Goal: Task Accomplishment & Management: Manage account settings

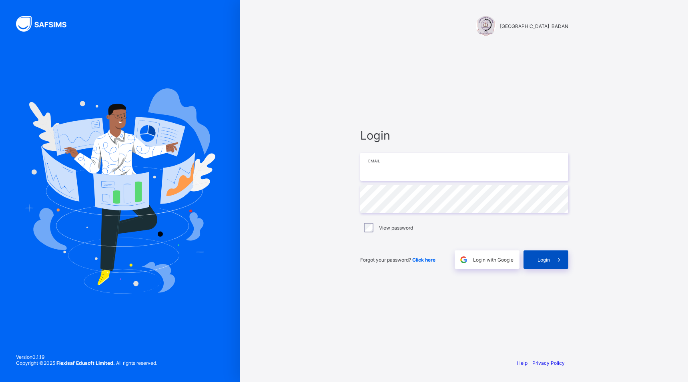
type input "**********"
click at [545, 261] on span "Login" at bounding box center [543, 260] width 12 height 6
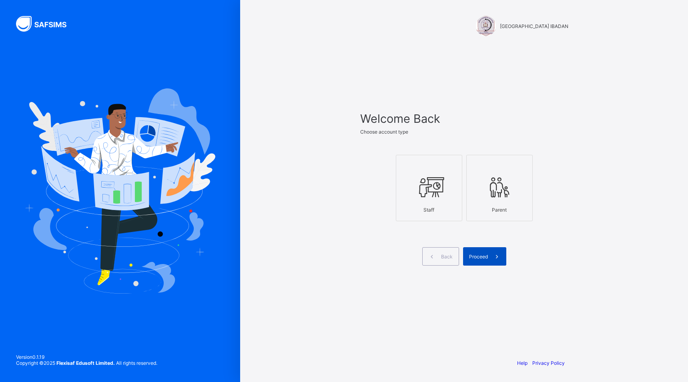
click at [480, 257] on span "Proceed" at bounding box center [478, 257] width 19 height 6
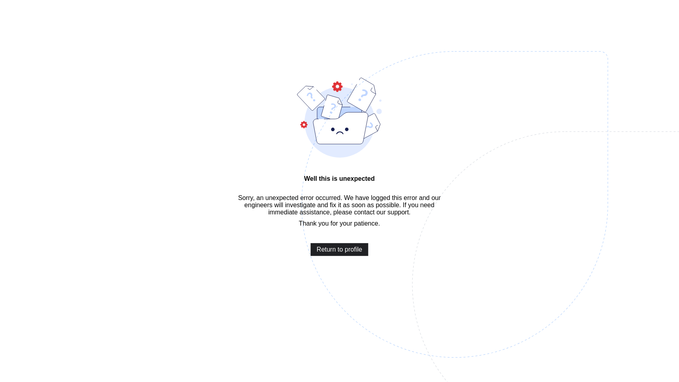
click at [337, 253] on span "Return to profile" at bounding box center [340, 249] width 46 height 7
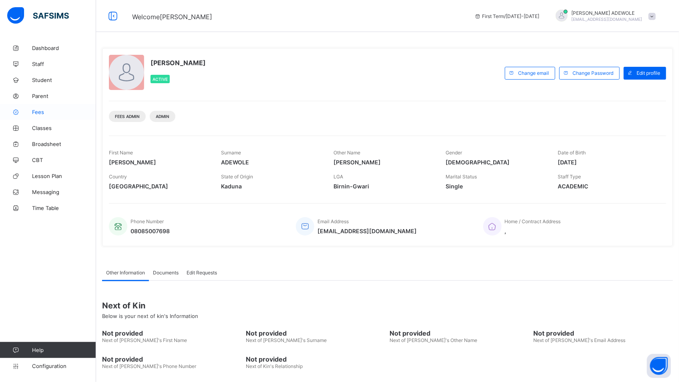
click at [41, 114] on span "Fees" at bounding box center [64, 112] width 64 height 6
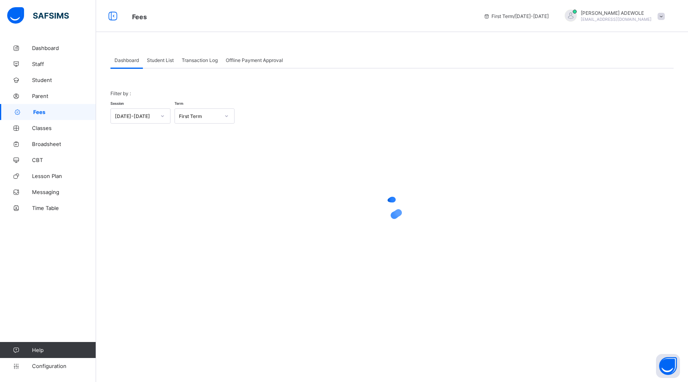
click at [160, 61] on span "Student List" at bounding box center [160, 60] width 27 height 6
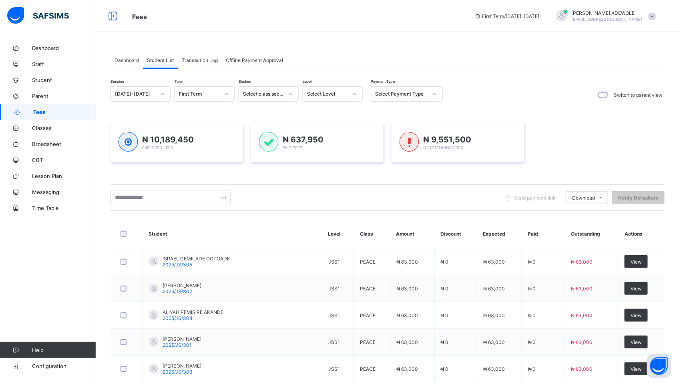
drag, startPoint x: 160, startPoint y: 61, endPoint x: 161, endPoint y: 45, distance: 16.5
click at [160, 54] on div "Student List" at bounding box center [160, 60] width 35 height 16
click at [355, 95] on icon at bounding box center [354, 94] width 5 height 8
click at [328, 149] on div "NURSERY 1" at bounding box center [332, 148] width 59 height 12
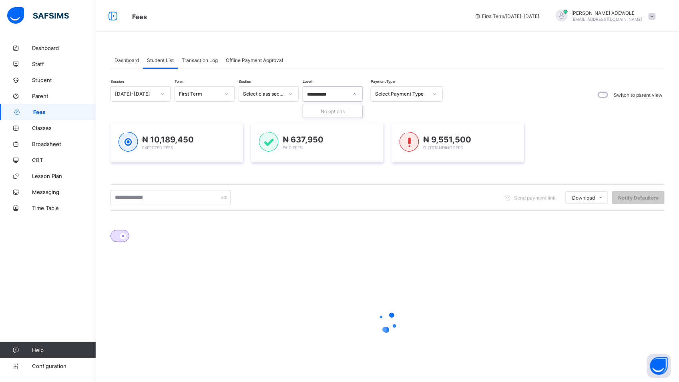
type input "**********"
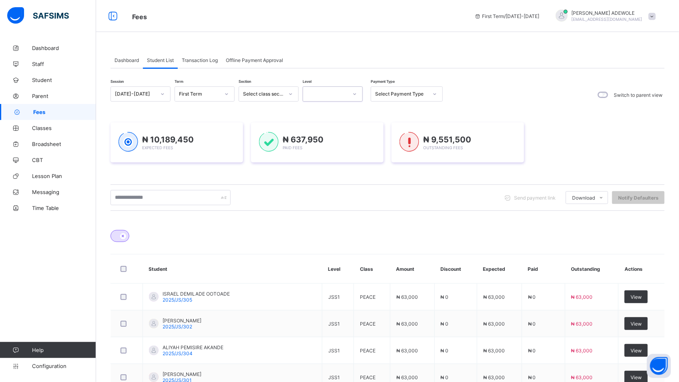
click at [351, 93] on div at bounding box center [355, 94] width 14 height 13
click at [329, 152] on div "NURSERY 1" at bounding box center [332, 148] width 59 height 12
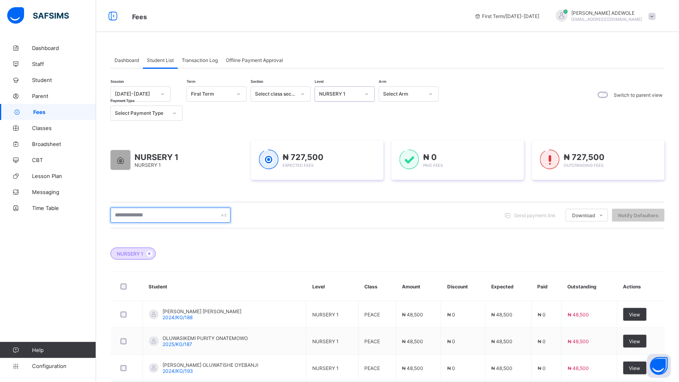
click at [163, 214] on input "text" at bounding box center [170, 215] width 120 height 15
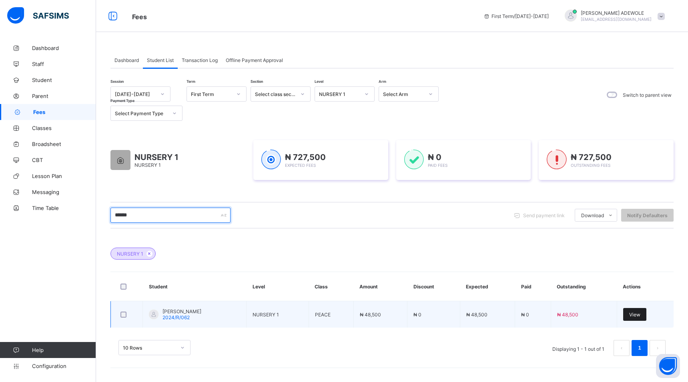
type input "******"
click at [637, 313] on span "View" at bounding box center [634, 315] width 11 height 6
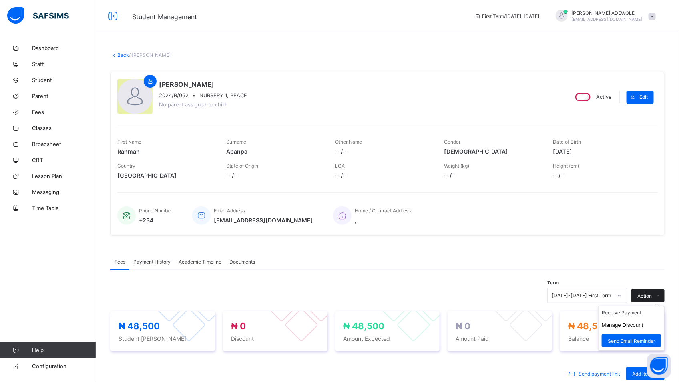
click at [660, 297] on span at bounding box center [657, 295] width 13 height 13
click at [643, 323] on button "Manage Discount" at bounding box center [622, 325] width 42 height 6
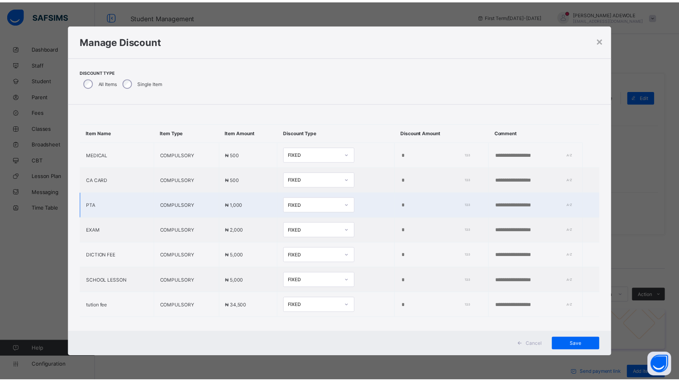
scroll to position [17, 0]
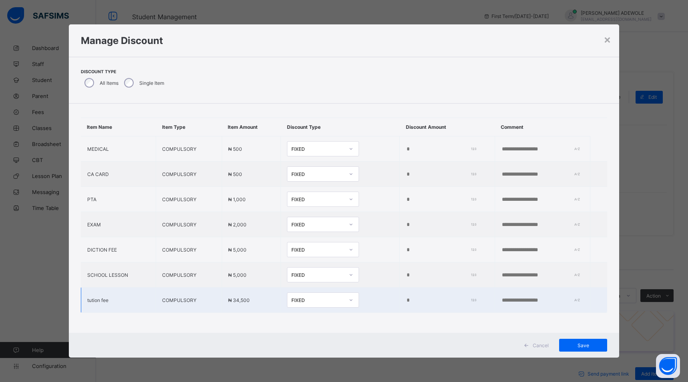
click at [400, 295] on td "*" at bounding box center [447, 300] width 95 height 25
click at [400, 296] on td "*" at bounding box center [447, 300] width 95 height 25
click at [406, 297] on input "*" at bounding box center [439, 300] width 67 height 6
click at [406, 297] on input "******" at bounding box center [439, 300] width 67 height 6
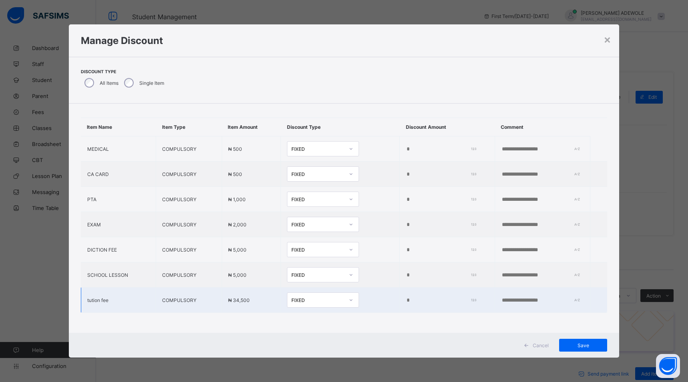
click at [406, 297] on input "******" at bounding box center [439, 300] width 67 height 6
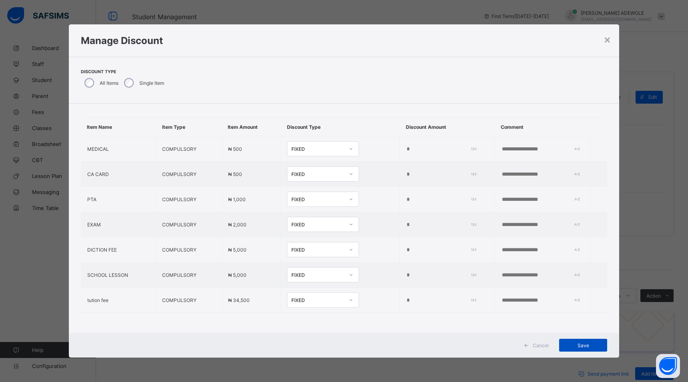
type input "*****"
click at [585, 347] on span "Save" at bounding box center [583, 346] width 36 height 6
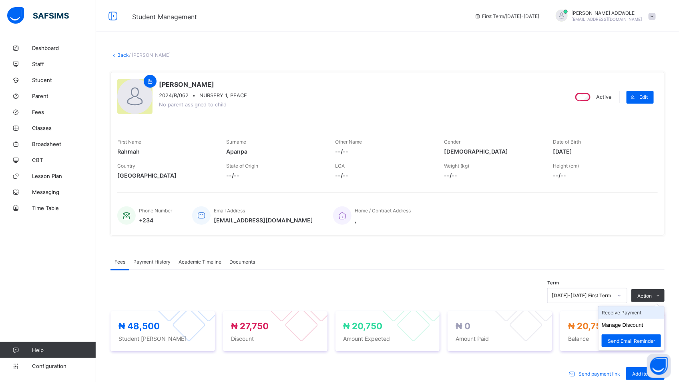
click at [640, 311] on li "Receive Payment" at bounding box center [631, 313] width 66 height 12
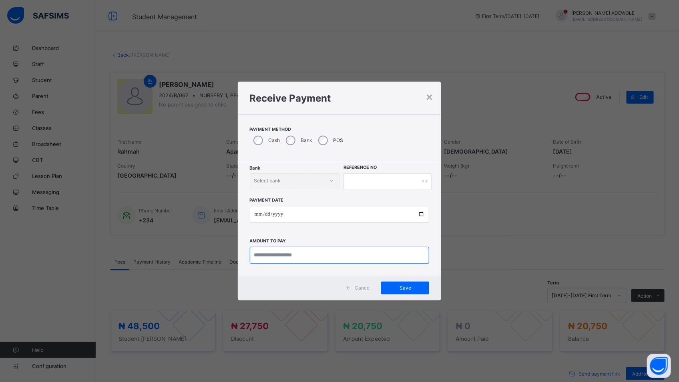
click at [311, 257] on input "currency" at bounding box center [340, 255] width 180 height 17
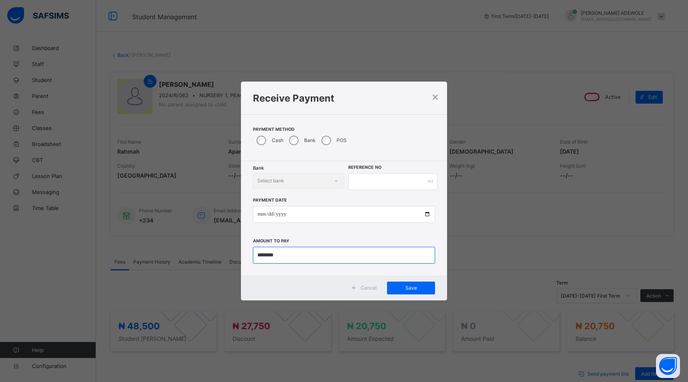
type input "********"
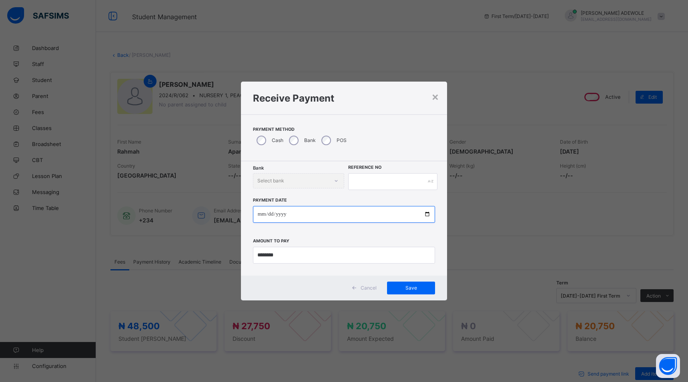
click at [428, 215] on input "date" at bounding box center [344, 214] width 182 height 17
type input "**********"
click at [335, 182] on div "Bank Select bank" at bounding box center [298, 180] width 91 height 15
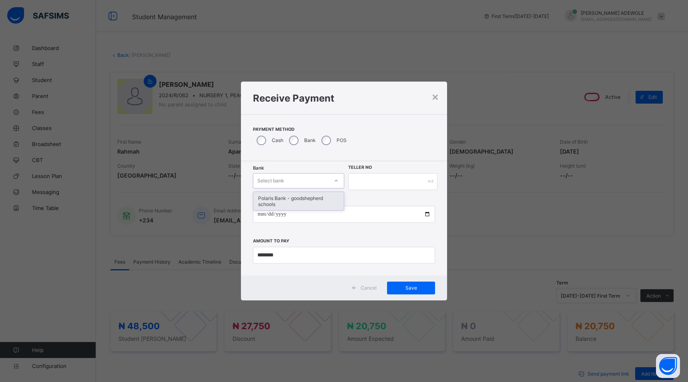
click at [335, 179] on icon at bounding box center [336, 181] width 5 height 8
click at [327, 200] on div "Polaris Bank - goodshepherd schools" at bounding box center [298, 201] width 90 height 18
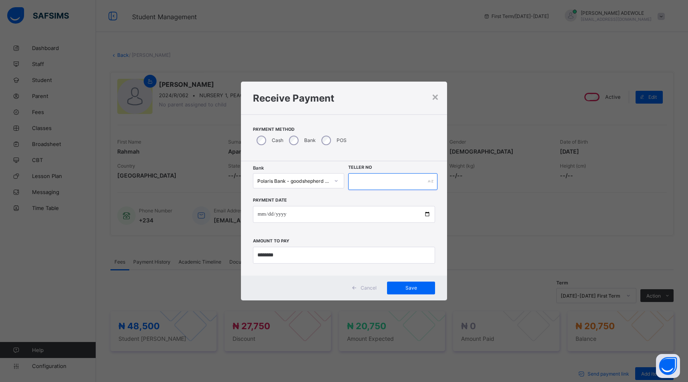
click at [355, 179] on input "text" at bounding box center [392, 181] width 89 height 17
type input "*****"
click at [415, 289] on span "Save" at bounding box center [411, 288] width 36 height 6
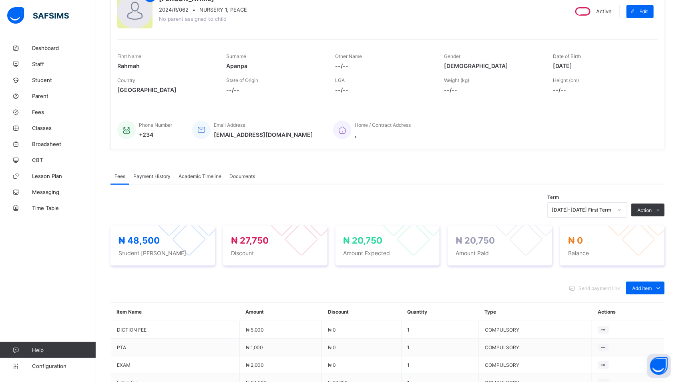
scroll to position [234, 0]
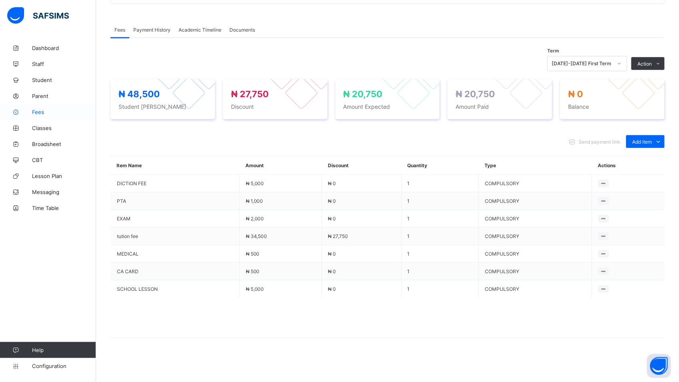
click at [34, 112] on span "Fees" at bounding box center [64, 112] width 64 height 6
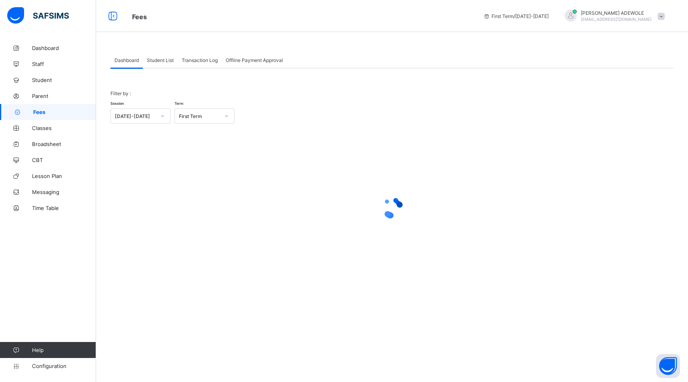
click at [158, 60] on span "Student List" at bounding box center [160, 60] width 27 height 6
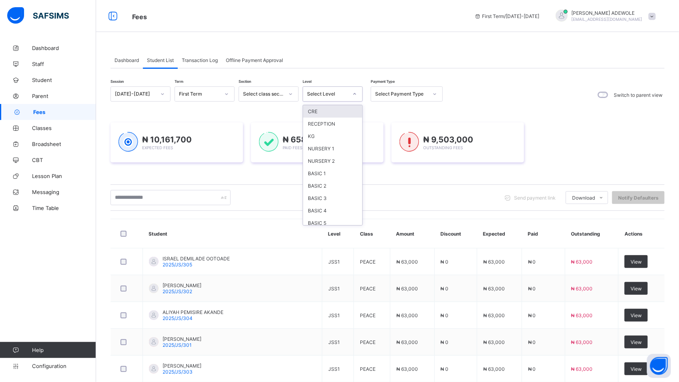
click at [356, 94] on icon at bounding box center [354, 94] width 5 height 8
click at [318, 188] on div "BASIC 2" at bounding box center [332, 186] width 59 height 12
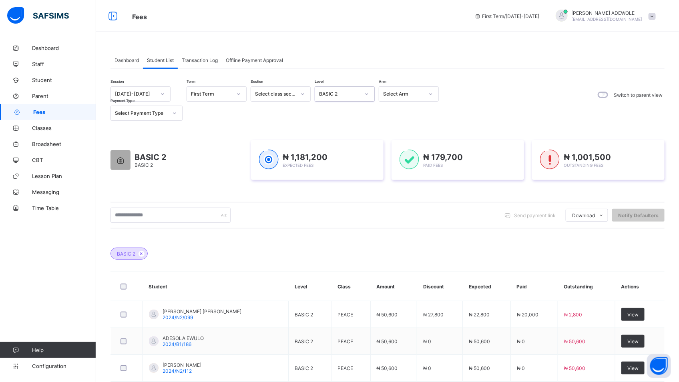
click at [367, 95] on icon at bounding box center [366, 94] width 5 height 8
click at [337, 172] on div "BASIC 1" at bounding box center [344, 173] width 59 height 12
click at [163, 216] on input "text" at bounding box center [170, 215] width 120 height 15
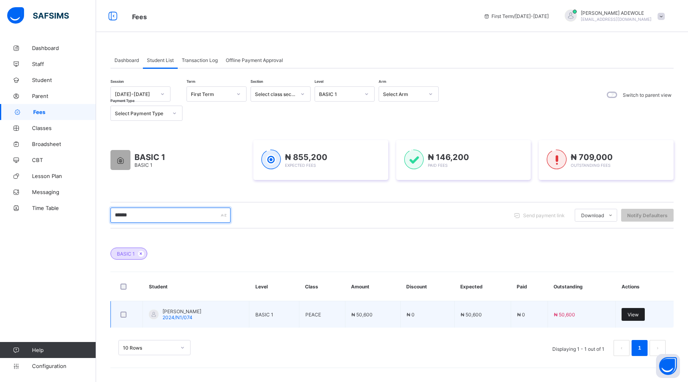
type input "******"
click at [637, 316] on span "View" at bounding box center [632, 315] width 11 height 6
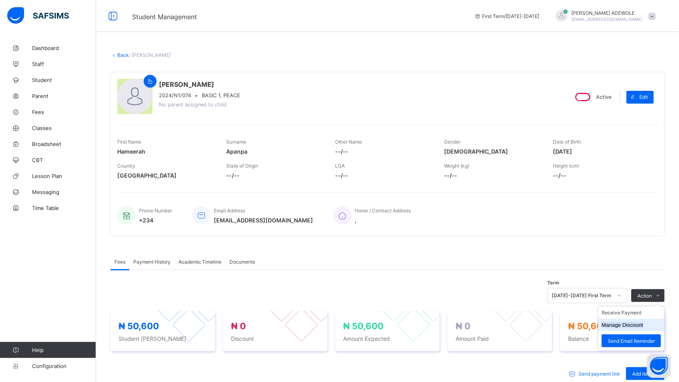
click at [629, 328] on button "Manage Discount" at bounding box center [622, 325] width 42 height 6
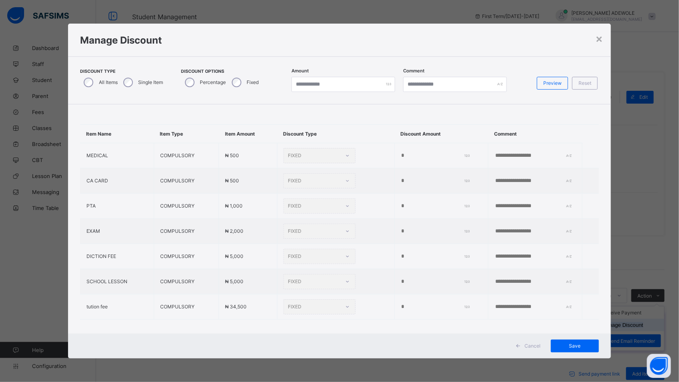
type input "*"
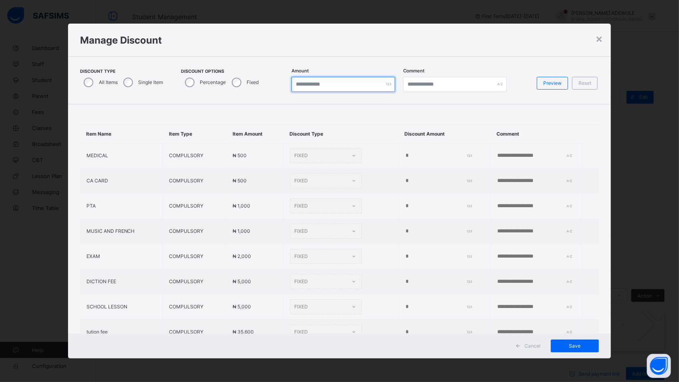
click at [299, 82] on input "*" at bounding box center [343, 84] width 104 height 15
click at [411, 322] on div "Item Name Item Type Item Amount Discount Type Discount Amount Comment MEDICAL C…" at bounding box center [339, 234] width 543 height 261
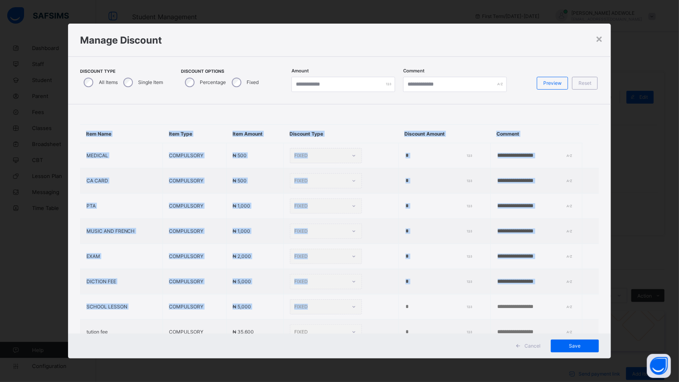
scroll to position [42, 0]
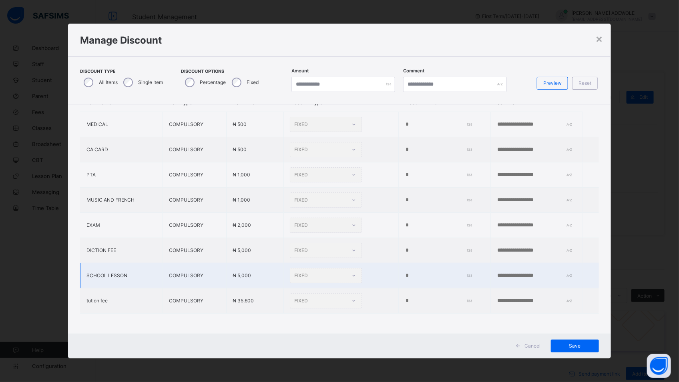
click at [367, 268] on td "FIXED" at bounding box center [341, 275] width 115 height 25
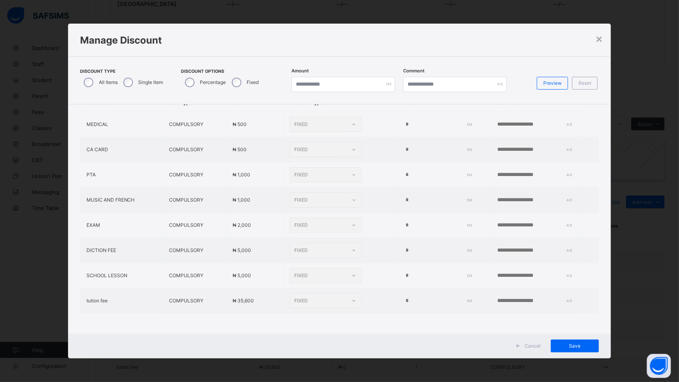
scroll to position [172, 0]
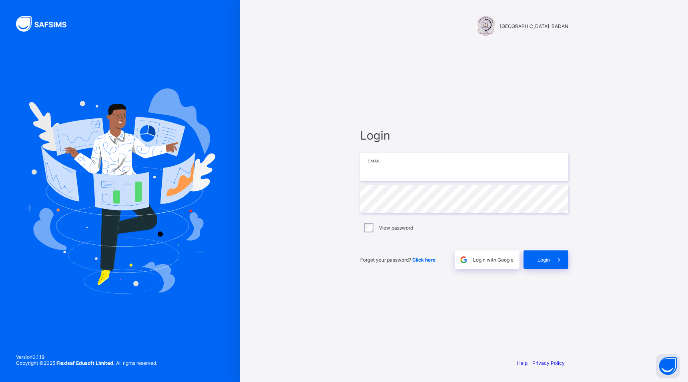
type input "**********"
click at [538, 261] on span "Login" at bounding box center [543, 260] width 12 height 6
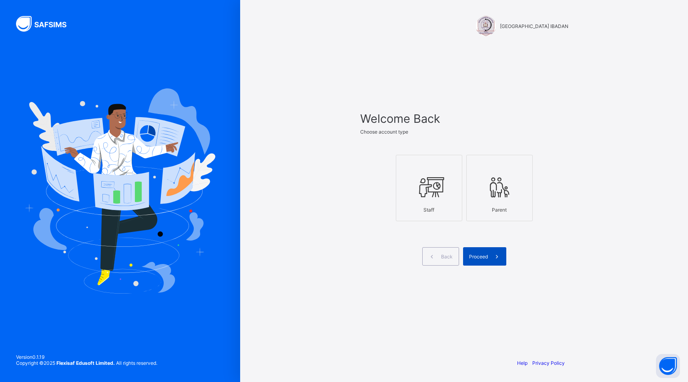
click at [485, 256] on span "Proceed" at bounding box center [478, 257] width 19 height 6
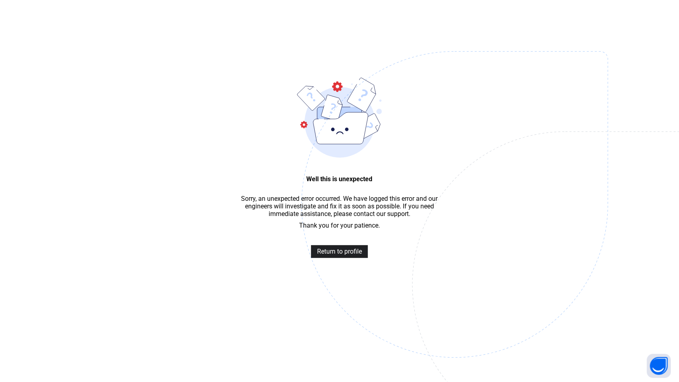
click at [331, 255] on span "Return to profile" at bounding box center [339, 252] width 45 height 8
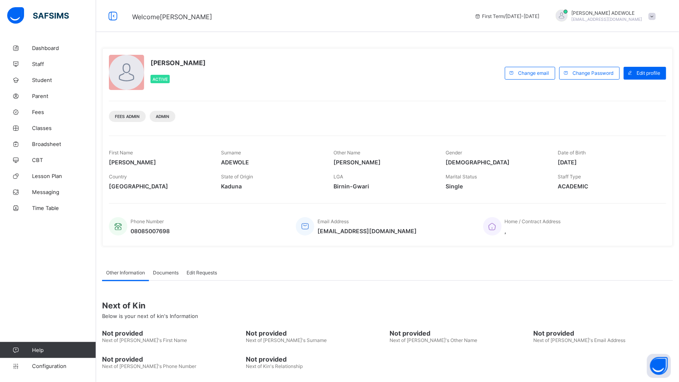
click at [358, 59] on div "[PERSON_NAME] Active" at bounding box center [305, 73] width 392 height 36
click at [36, 113] on span "Fees" at bounding box center [64, 112] width 64 height 6
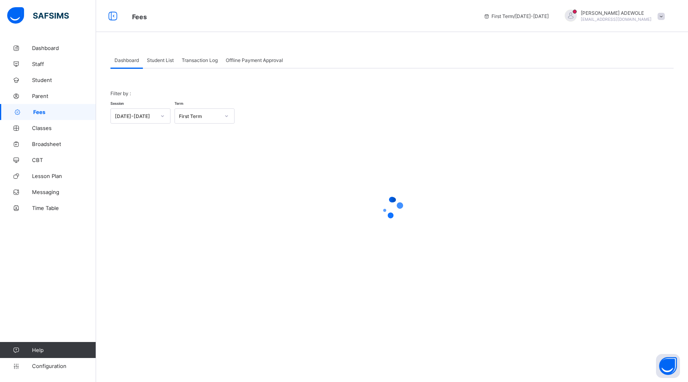
click at [170, 54] on div "Student List" at bounding box center [160, 60] width 35 height 16
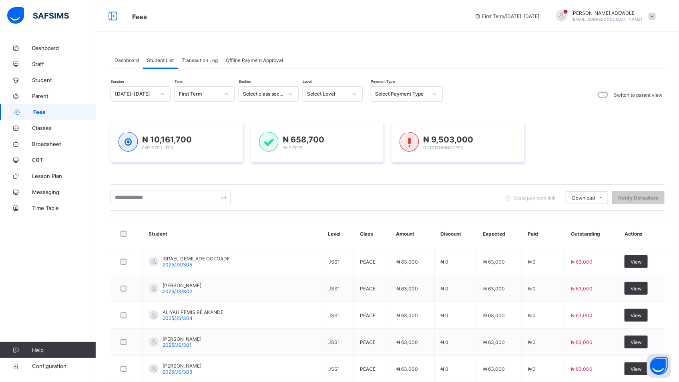
drag, startPoint x: 170, startPoint y: 54, endPoint x: 301, endPoint y: 106, distance: 140.7
click at [214, 86] on div "Dashboard Student List Transaction Log Offline Payment Approval Student List Mo…" at bounding box center [387, 302] width 554 height 501
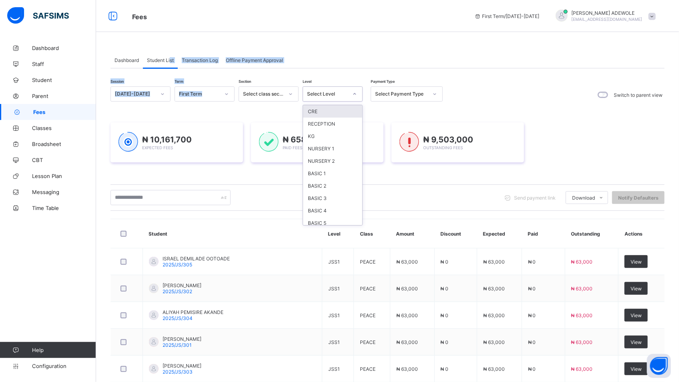
click at [358, 95] on div at bounding box center [355, 94] width 14 height 13
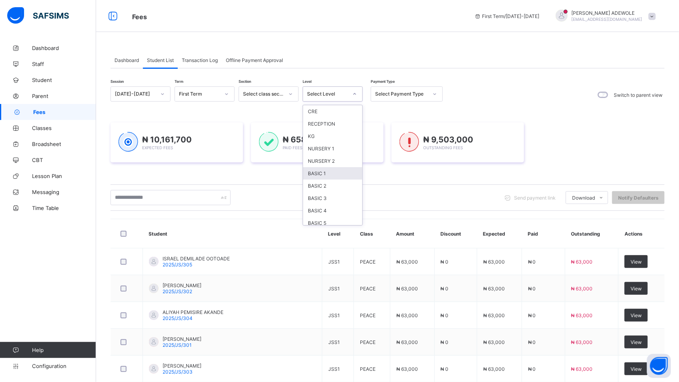
click at [321, 174] on div "BASIC 1" at bounding box center [332, 173] width 59 height 12
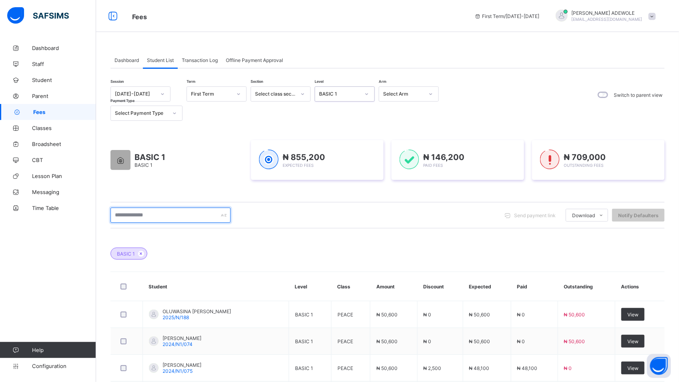
click at [157, 214] on input "text" at bounding box center [170, 215] width 120 height 15
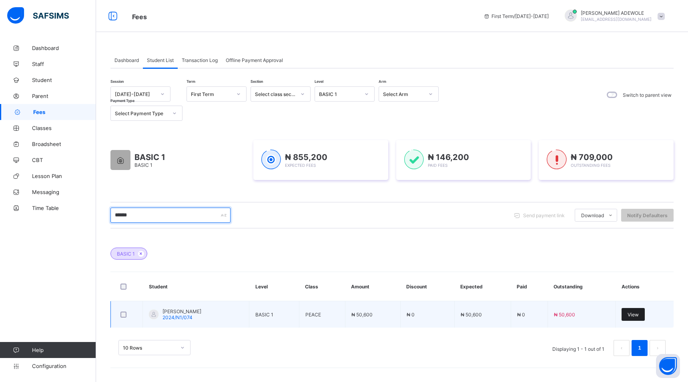
type input "******"
click at [629, 315] on span "View" at bounding box center [632, 315] width 11 height 6
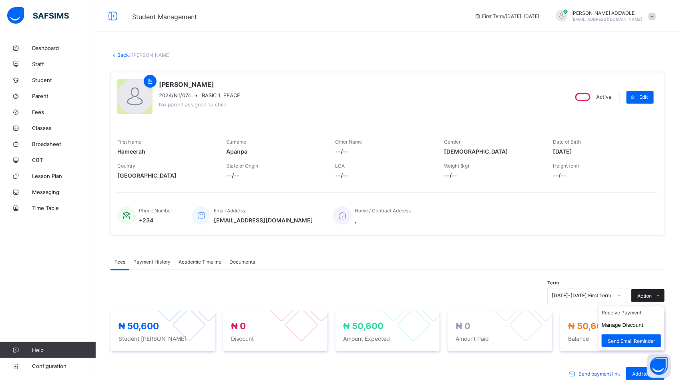
click at [663, 293] on span at bounding box center [657, 295] width 13 height 13
click at [634, 329] on li "Manage Discount" at bounding box center [631, 325] width 66 height 12
click at [647, 214] on div "Home / Contract Address ," at bounding box center [491, 215] width 317 height 26
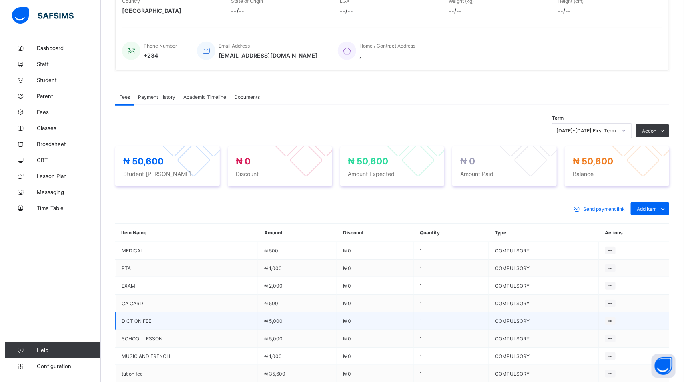
scroll to position [229, 0]
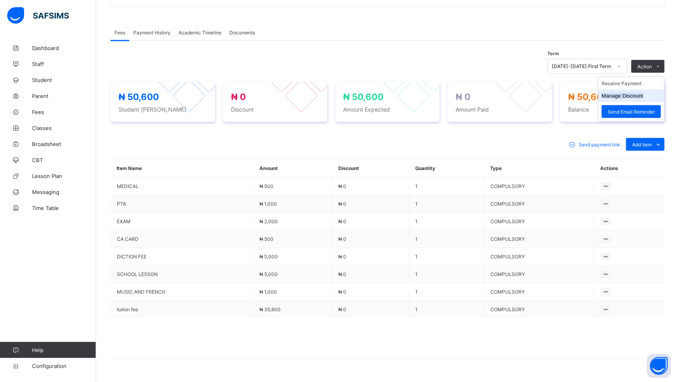
click at [637, 95] on button "Manage Discount" at bounding box center [622, 96] width 42 height 6
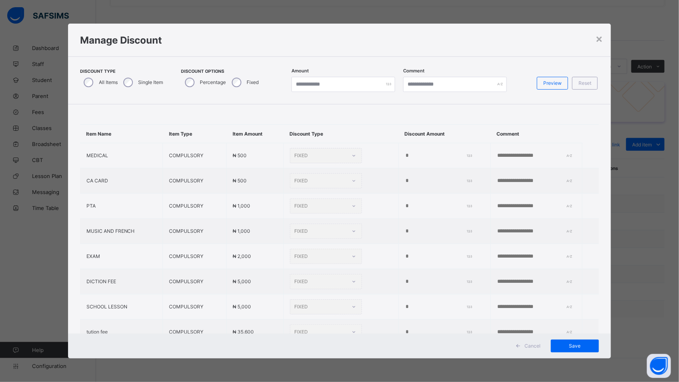
click at [130, 77] on div "Single Item" at bounding box center [143, 82] width 46 height 17
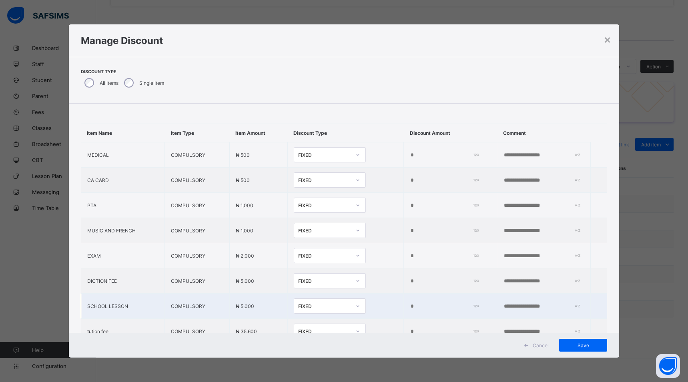
click at [410, 308] on input "*****" at bounding box center [443, 306] width 66 height 6
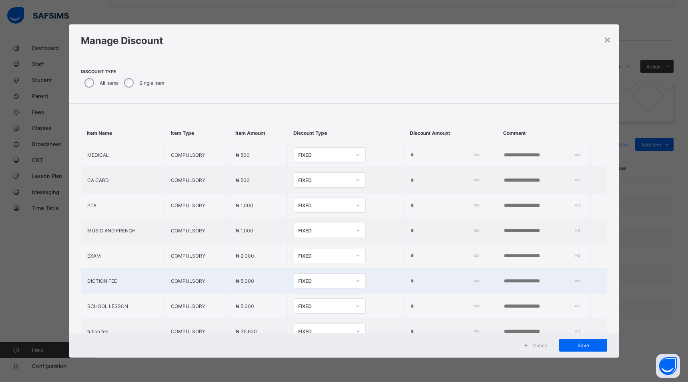
type input "*"
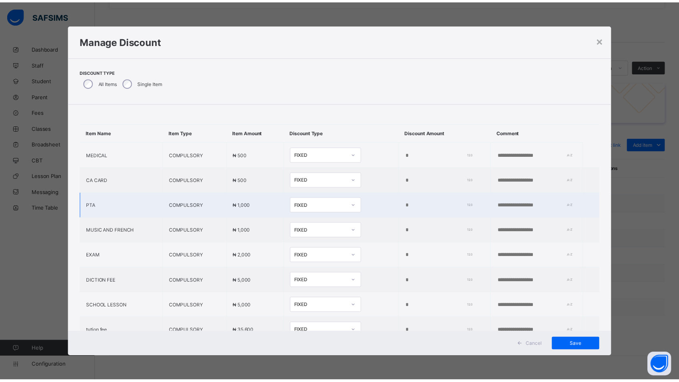
scroll to position [42, 0]
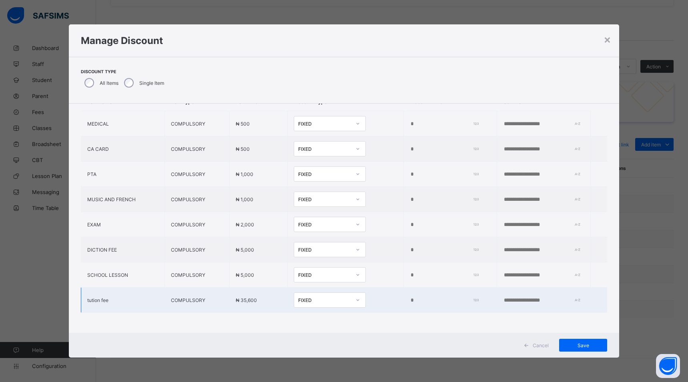
click at [410, 297] on input "*" at bounding box center [443, 300] width 66 height 6
type input "*****"
click at [585, 347] on span "Save" at bounding box center [583, 346] width 36 height 6
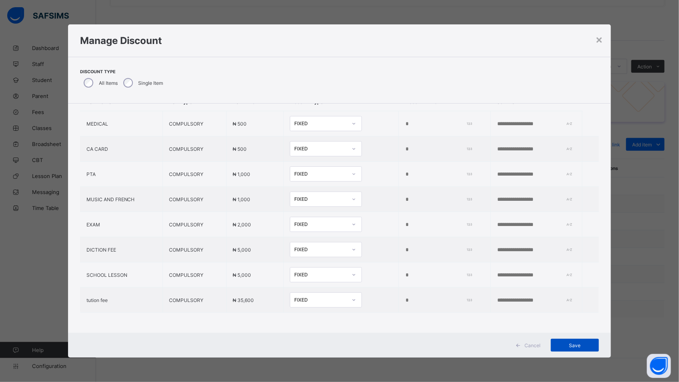
click at [581, 347] on span "Save" at bounding box center [575, 346] width 36 height 6
click at [568, 347] on span "Save" at bounding box center [575, 346] width 36 height 6
click at [568, 345] on span "Save" at bounding box center [575, 346] width 36 height 6
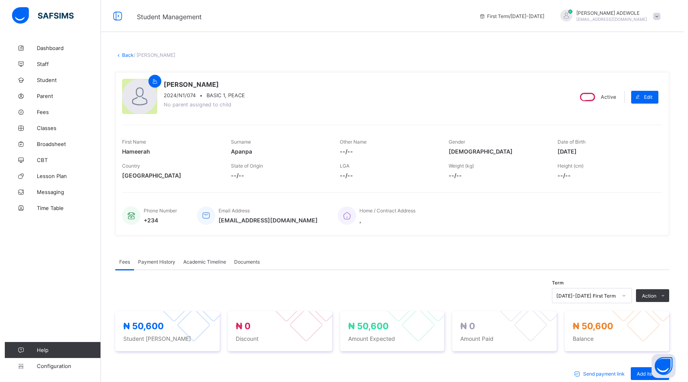
scroll to position [252, 0]
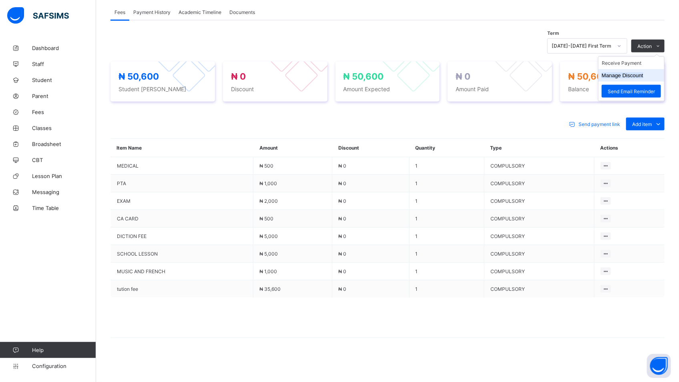
click at [640, 74] on button "Manage Discount" at bounding box center [622, 75] width 42 height 6
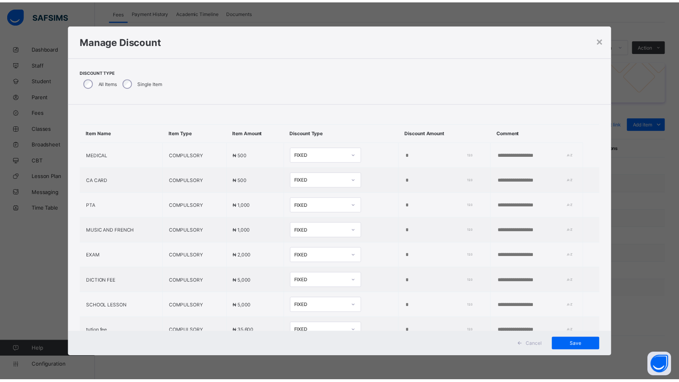
scroll to position [42, 0]
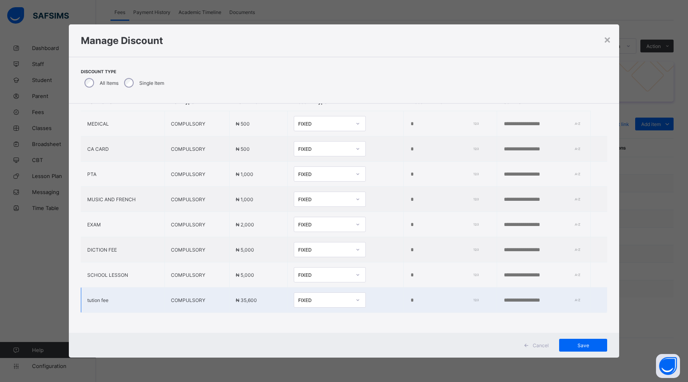
click at [410, 297] on input "*" at bounding box center [443, 300] width 66 height 6
type input "*****"
click at [585, 346] on span "Save" at bounding box center [583, 346] width 36 height 6
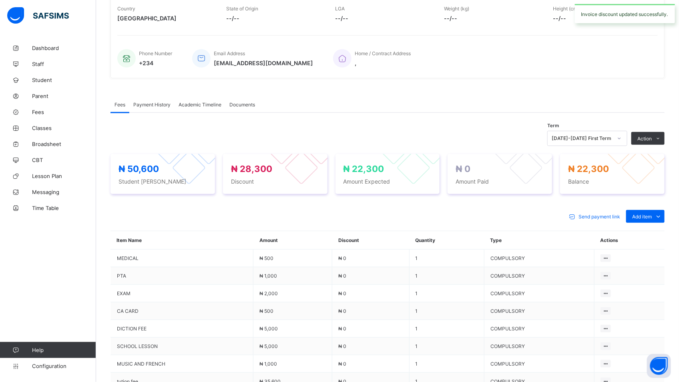
scroll to position [252, 0]
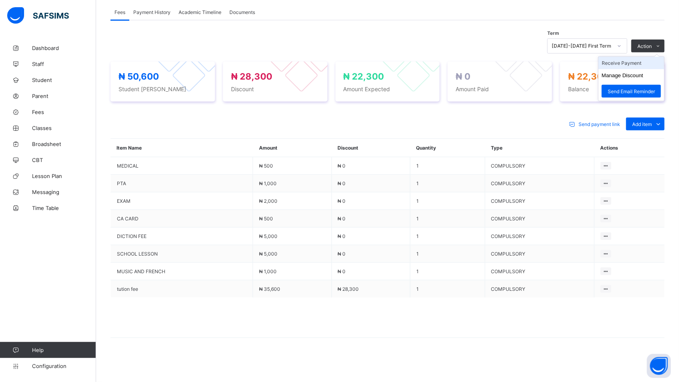
click at [633, 62] on li "Receive Payment" at bounding box center [631, 63] width 66 height 12
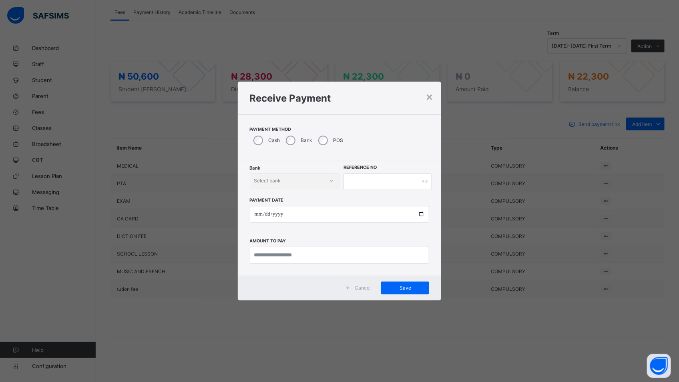
click at [295, 137] on div "Bank" at bounding box center [298, 140] width 32 height 17
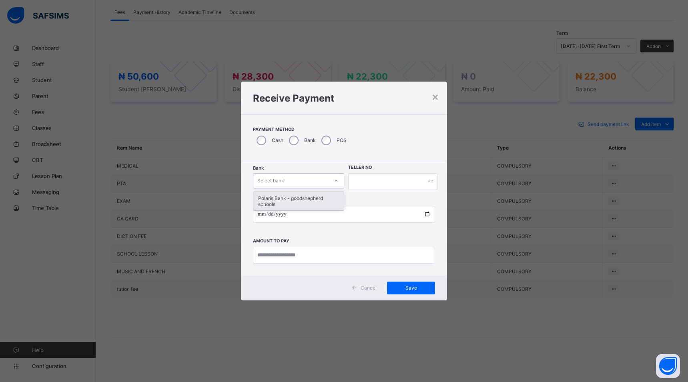
click at [335, 175] on div at bounding box center [336, 180] width 14 height 13
click at [334, 195] on div "Polaris Bank - goodshepherd schools" at bounding box center [298, 201] width 90 height 18
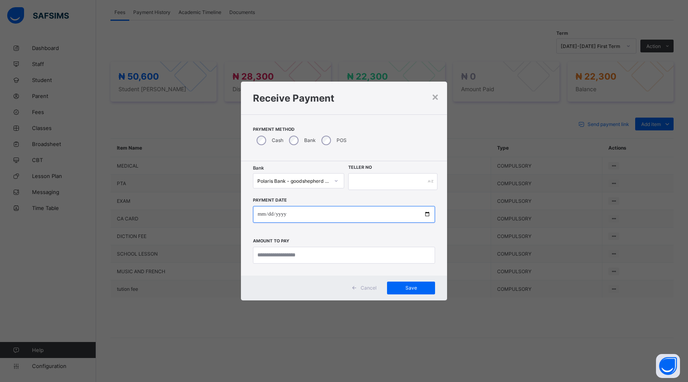
click at [427, 216] on input "date" at bounding box center [344, 214] width 182 height 17
type input "**********"
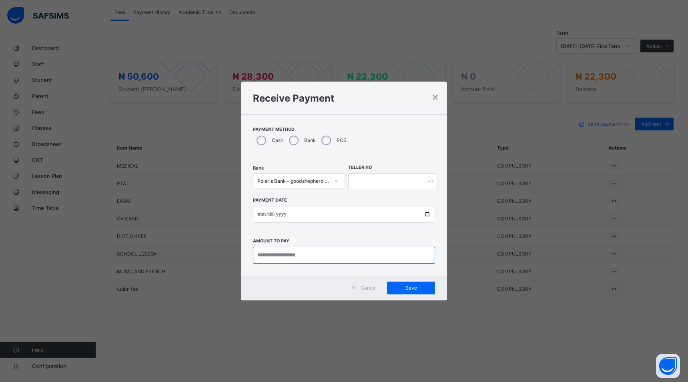
click at [316, 254] on input "currency" at bounding box center [344, 255] width 182 height 17
type input "********"
drag, startPoint x: 360, startPoint y: 182, endPoint x: 366, endPoint y: 185, distance: 6.6
click at [363, 188] on input "text" at bounding box center [392, 181] width 89 height 17
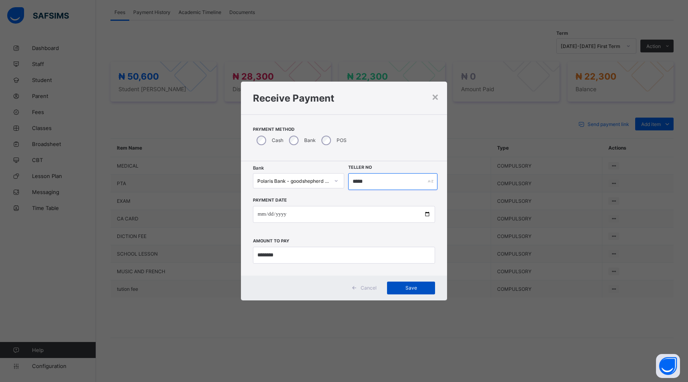
type input "*****"
click at [406, 289] on span "Save" at bounding box center [411, 288] width 36 height 6
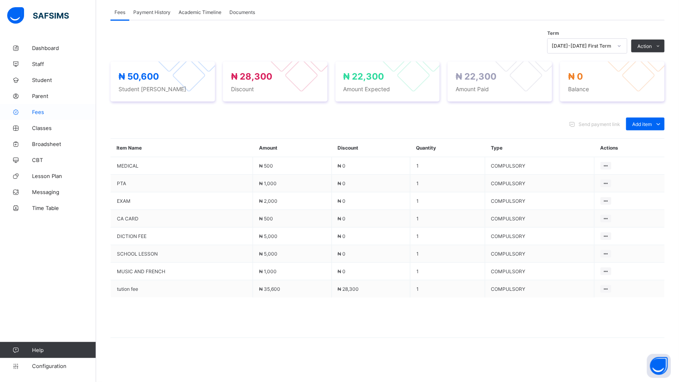
click at [40, 113] on span "Fees" at bounding box center [64, 112] width 64 height 6
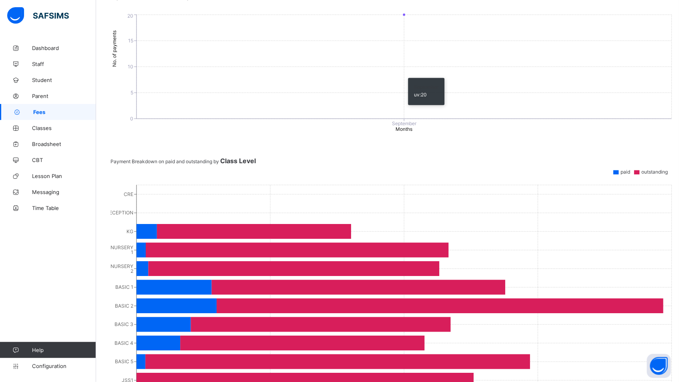
scroll to position [363, 0]
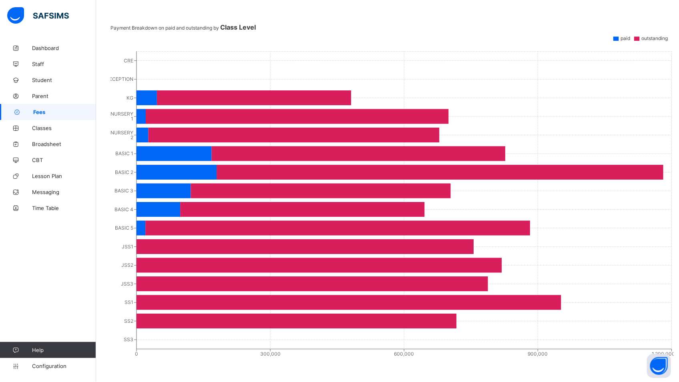
click at [34, 113] on span "Fees" at bounding box center [64, 112] width 63 height 6
click at [38, 113] on span "Fees" at bounding box center [64, 112] width 63 height 6
click at [39, 116] on link "Fees" at bounding box center [48, 112] width 96 height 16
click at [16, 277] on div "Dashboard Staff Student Parent Fees Classes Broadsheet CBT Lesson Plan Messagin…" at bounding box center [48, 207] width 96 height 350
click at [42, 275] on div "Dashboard Staff Student Parent Fees Classes Broadsheet CBT Lesson Plan Messagin…" at bounding box center [48, 207] width 96 height 350
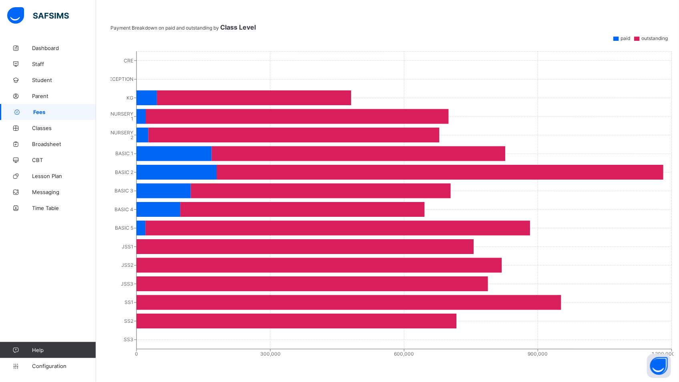
click at [54, 113] on span "Fees" at bounding box center [64, 112] width 63 height 6
click at [56, 113] on span "Fees" at bounding box center [64, 112] width 63 height 6
click at [57, 113] on span "Fees" at bounding box center [64, 112] width 63 height 6
drag, startPoint x: 57, startPoint y: 113, endPoint x: 64, endPoint y: 113, distance: 6.8
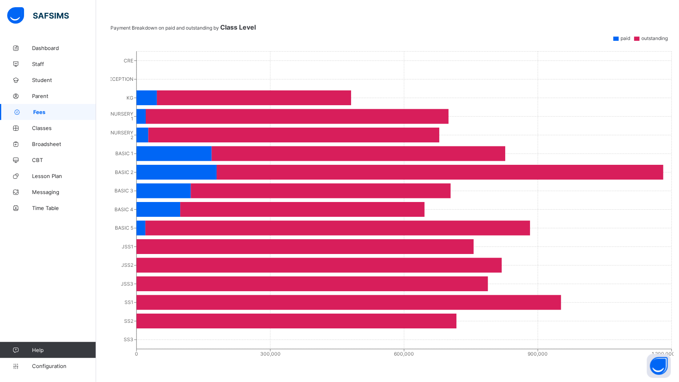
click at [58, 113] on span "Fees" at bounding box center [64, 112] width 63 height 6
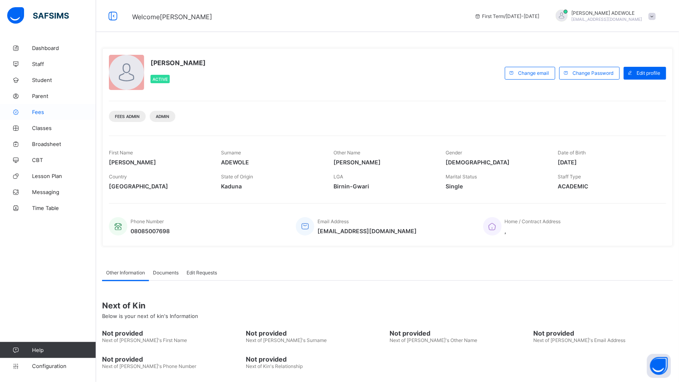
click at [40, 115] on span "Fees" at bounding box center [64, 112] width 64 height 6
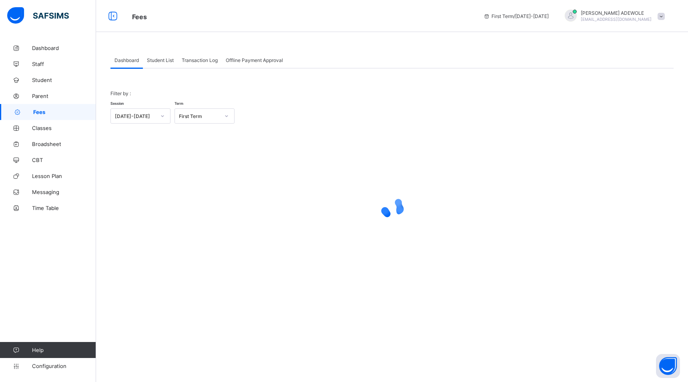
click at [154, 62] on span "Student List" at bounding box center [160, 60] width 27 height 6
click at [155, 60] on span "Student List" at bounding box center [160, 60] width 27 height 6
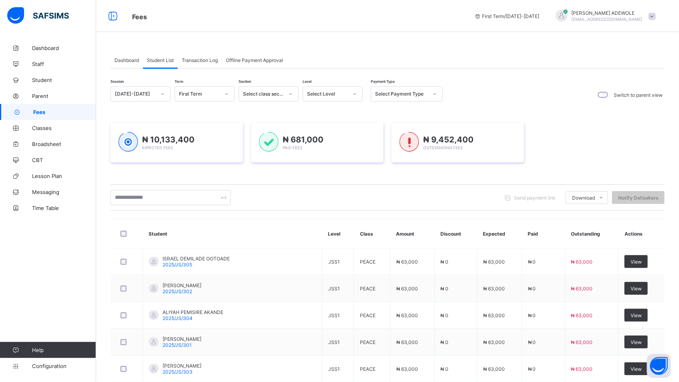
click at [357, 95] on div at bounding box center [355, 94] width 14 height 13
click at [322, 162] on div "NURSERY 2" at bounding box center [332, 161] width 59 height 12
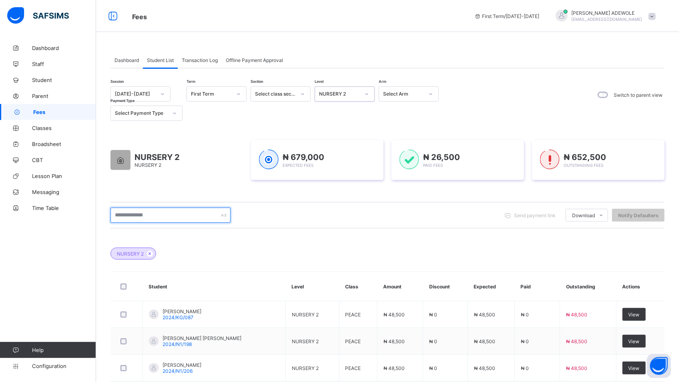
click at [160, 216] on input "text" at bounding box center [170, 215] width 120 height 15
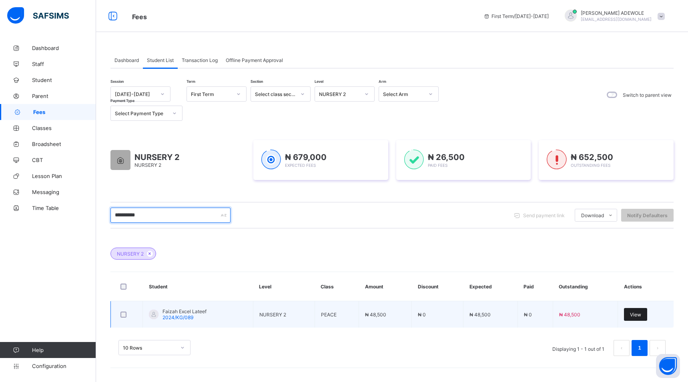
type input "**********"
click at [634, 316] on span "View" at bounding box center [635, 315] width 11 height 6
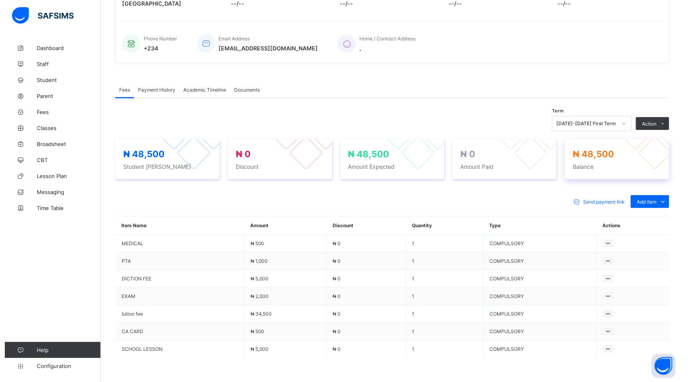
scroll to position [229, 0]
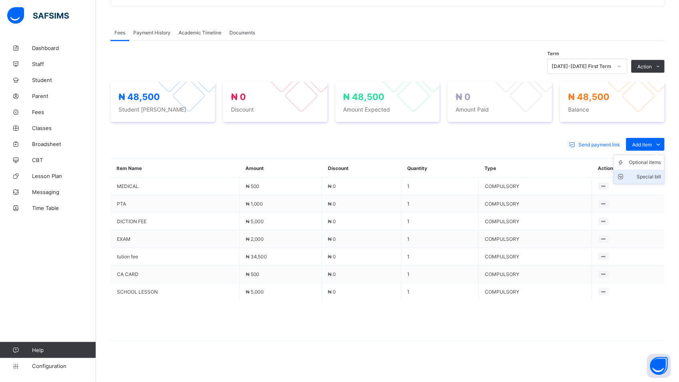
click at [657, 178] on div "Special bill" at bounding box center [645, 177] width 32 height 8
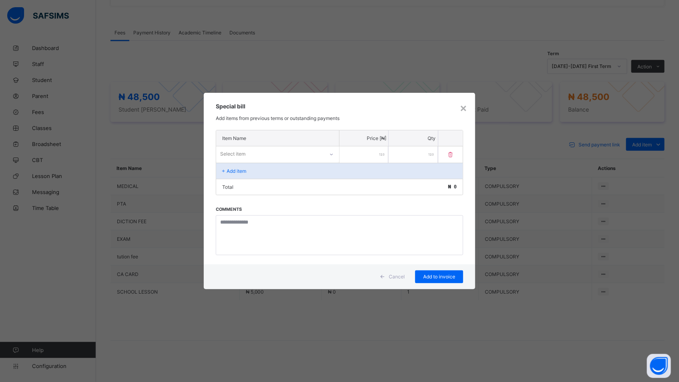
click at [331, 155] on icon at bounding box center [331, 154] width 5 height 8
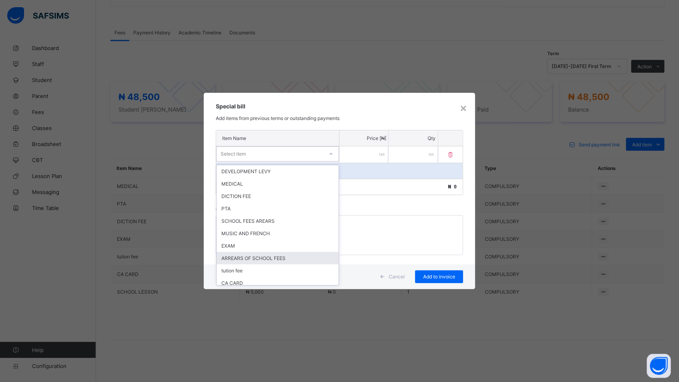
click at [291, 259] on div "ARREARS OF SCHOOL FEES" at bounding box center [277, 258] width 122 height 12
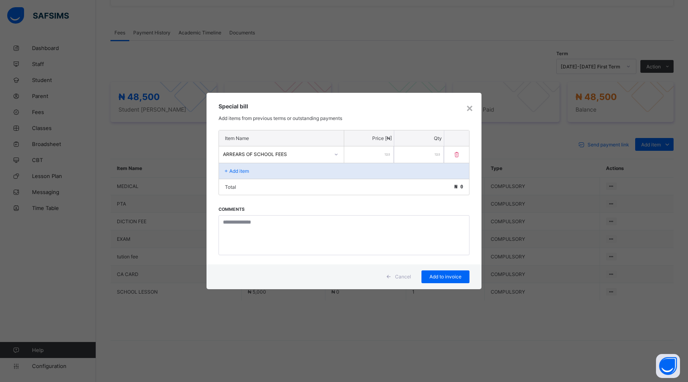
click at [375, 154] on input "number" at bounding box center [369, 154] width 50 height 16
type input "*****"
click at [435, 277] on span "Add to invoice" at bounding box center [445, 277] width 36 height 6
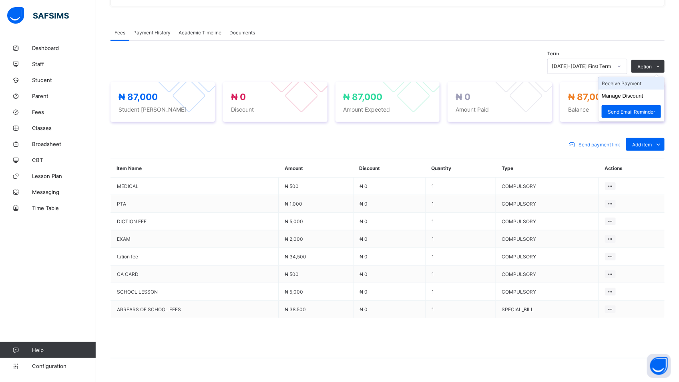
click at [645, 85] on li "Receive Payment" at bounding box center [631, 83] width 66 height 12
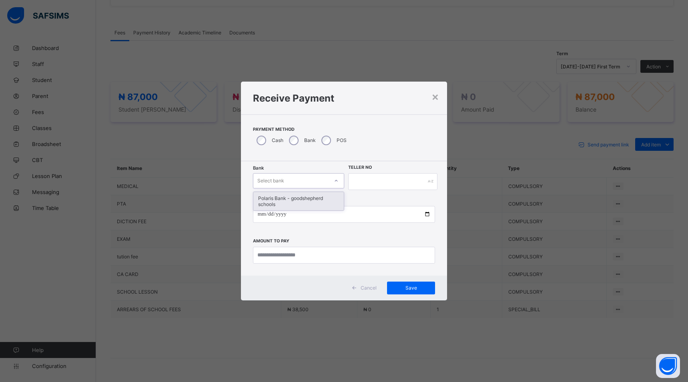
drag, startPoint x: 335, startPoint y: 178, endPoint x: 338, endPoint y: 208, distance: 30.1
click at [336, 179] on icon at bounding box center [336, 181] width 5 height 8
drag, startPoint x: 334, startPoint y: 196, endPoint x: 362, endPoint y: 217, distance: 35.1
click at [334, 196] on div "Polaris Bank - goodshepherd schools" at bounding box center [298, 201] width 90 height 18
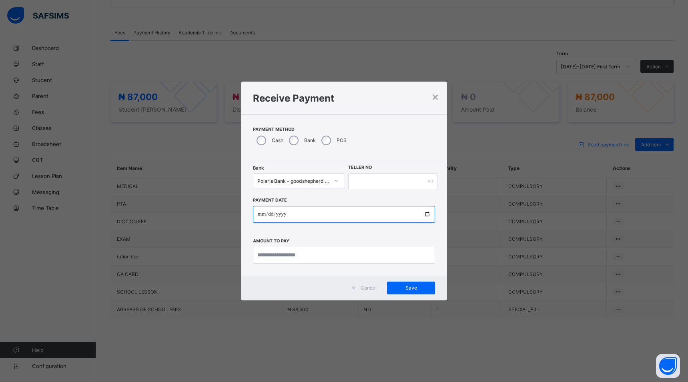
click at [424, 216] on input "date" at bounding box center [344, 214] width 182 height 17
type input "**********"
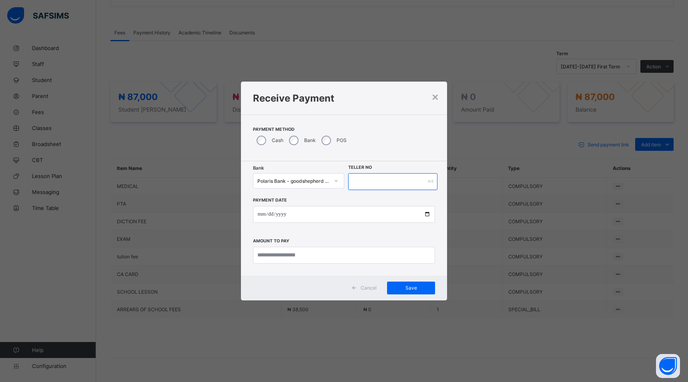
drag, startPoint x: 361, startPoint y: 179, endPoint x: 365, endPoint y: 179, distance: 4.4
click at [365, 179] on input "text" at bounding box center [392, 181] width 89 height 17
type input "******"
click at [319, 255] on input "currency" at bounding box center [344, 255] width 182 height 17
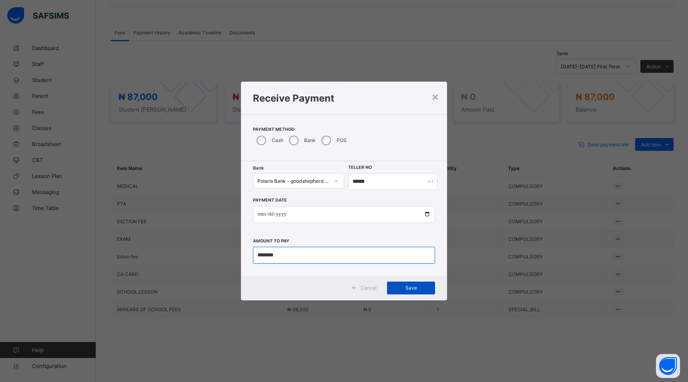
type input "********"
click at [400, 287] on span "Save" at bounding box center [411, 288] width 36 height 6
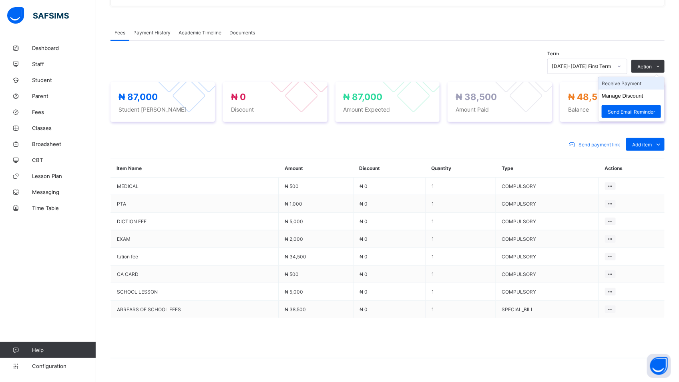
click at [625, 86] on li "Receive Payment" at bounding box center [631, 83] width 66 height 12
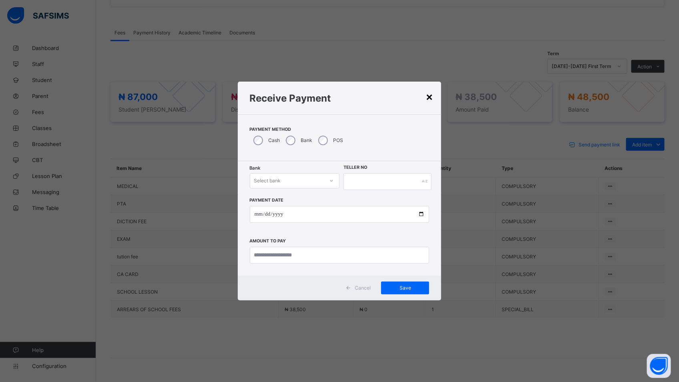
click at [430, 100] on div "×" at bounding box center [429, 97] width 8 height 14
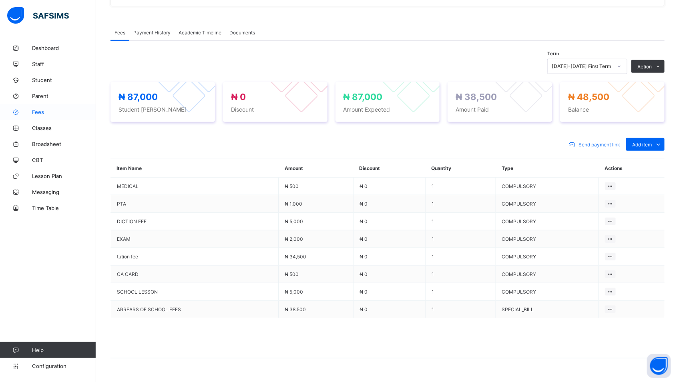
click at [41, 113] on span "Fees" at bounding box center [64, 112] width 64 height 6
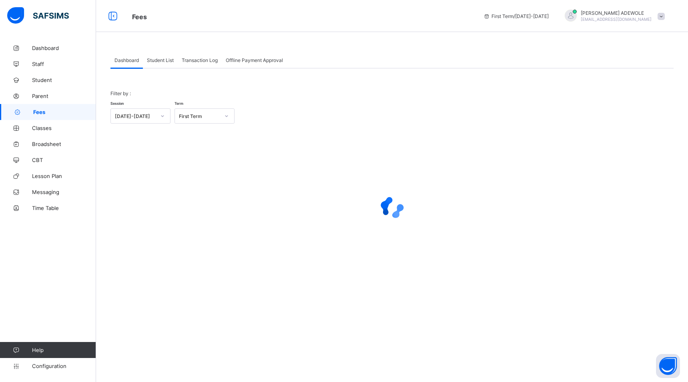
click at [158, 61] on span "Student List" at bounding box center [160, 60] width 27 height 6
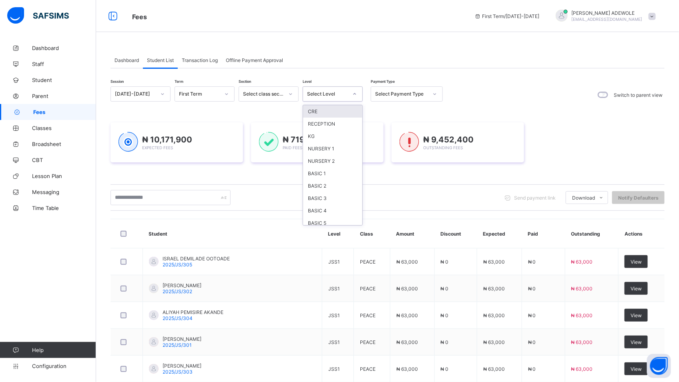
click at [357, 95] on icon at bounding box center [354, 94] width 5 height 8
click at [325, 172] on div "BASIC 1" at bounding box center [332, 173] width 59 height 12
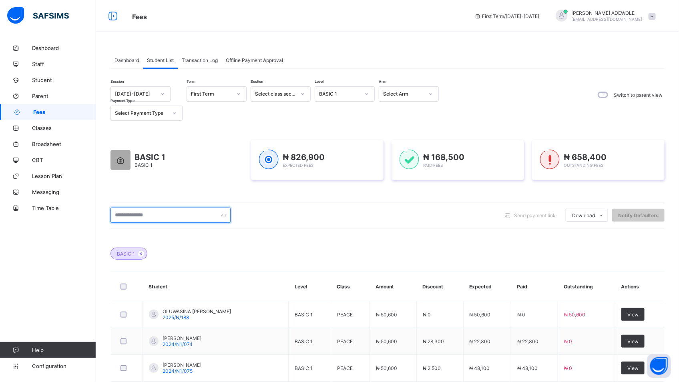
click at [168, 215] on input "text" at bounding box center [170, 215] width 120 height 15
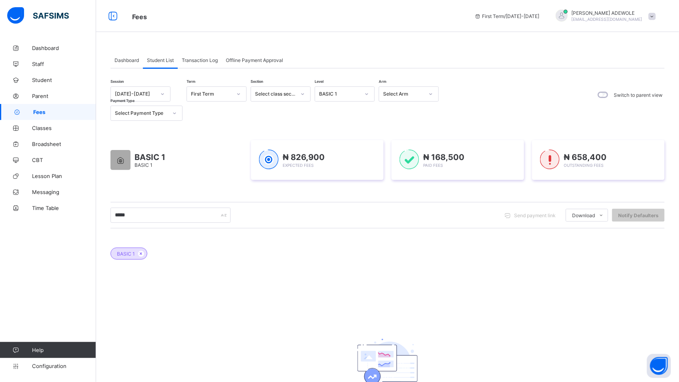
drag, startPoint x: 147, startPoint y: 203, endPoint x: 131, endPoint y: 216, distance: 21.0
click at [131, 216] on div "***** Send payment link Download Students Payment Students Payment Status Stude…" at bounding box center [387, 215] width 554 height 26
click at [131, 216] on input "*****" at bounding box center [170, 215] width 120 height 15
type input "**********"
drag, startPoint x: 365, startPoint y: 90, endPoint x: 375, endPoint y: 92, distance: 9.7
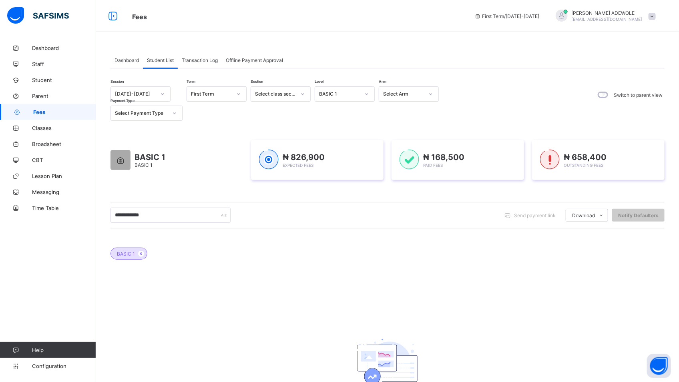
click at [375, 92] on div "Session 2025-2026 Term First Term Section Select class section Level BASIC 1 Ar…" at bounding box center [276, 103] width 332 height 34
click at [275, 325] on div "BASIC 1 No records found There are currently no records." at bounding box center [387, 335] width 554 height 199
click at [365, 96] on div at bounding box center [367, 94] width 14 height 13
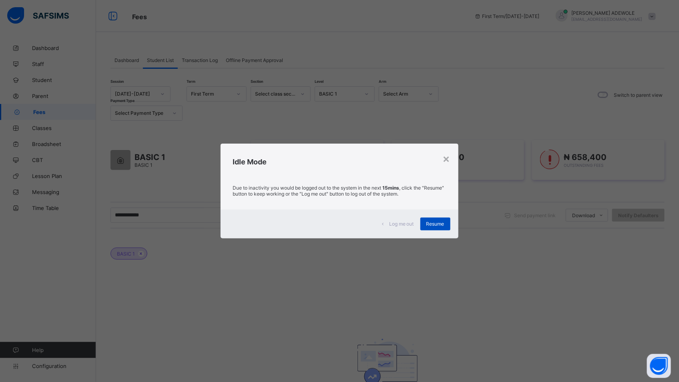
click at [441, 224] on span "Resume" at bounding box center [435, 224] width 18 height 6
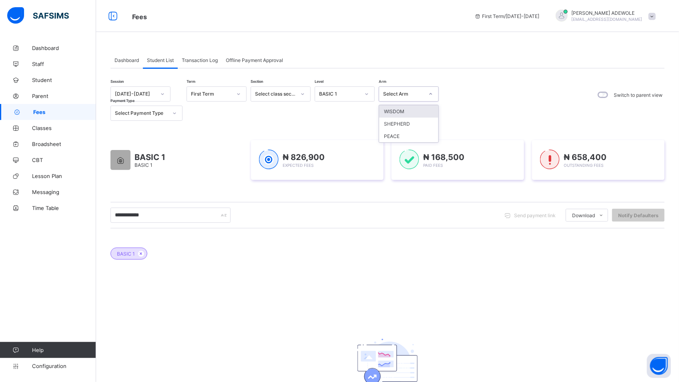
click at [379, 95] on div "Select Arm" at bounding box center [401, 93] width 44 height 11
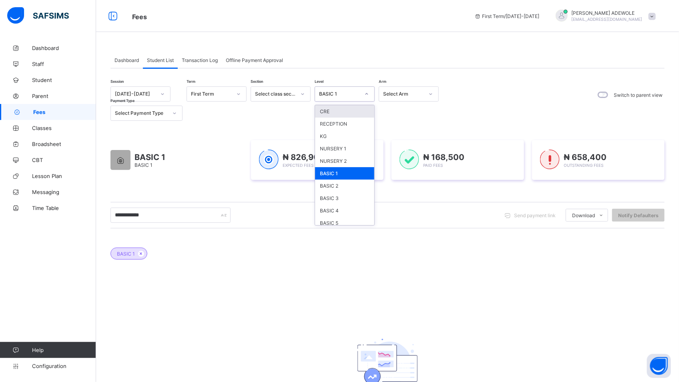
click at [371, 96] on div at bounding box center [367, 94] width 14 height 13
click at [345, 186] on div "BASIC 2" at bounding box center [344, 186] width 59 height 12
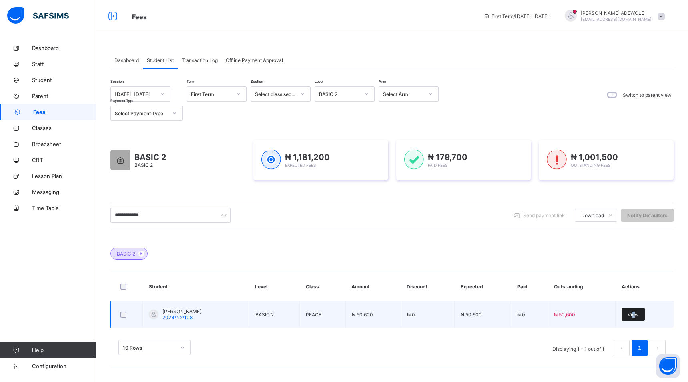
click at [631, 315] on span "View" at bounding box center [632, 315] width 11 height 6
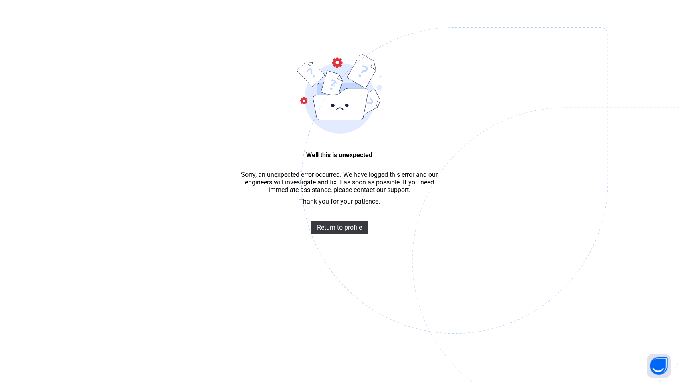
scroll to position [24, 0]
click at [334, 231] on span "Return to profile" at bounding box center [339, 228] width 45 height 8
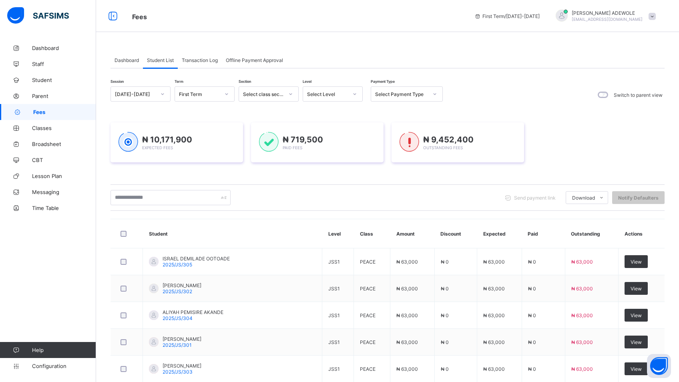
click at [353, 94] on icon at bounding box center [354, 94] width 5 height 8
click at [327, 184] on div "BASIC 2" at bounding box center [332, 186] width 59 height 12
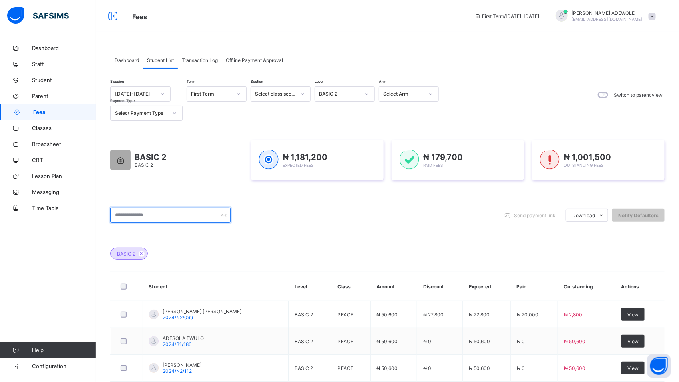
click at [167, 221] on input "text" at bounding box center [170, 215] width 120 height 15
click at [167, 215] on input "text" at bounding box center [170, 215] width 120 height 15
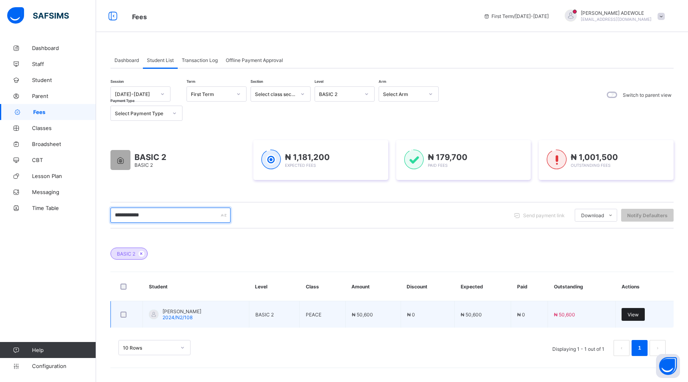
type input "**********"
click at [634, 313] on span "View" at bounding box center [632, 315] width 11 height 6
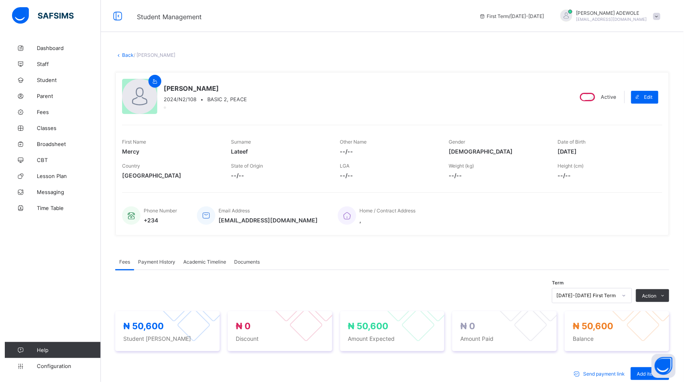
scroll to position [252, 0]
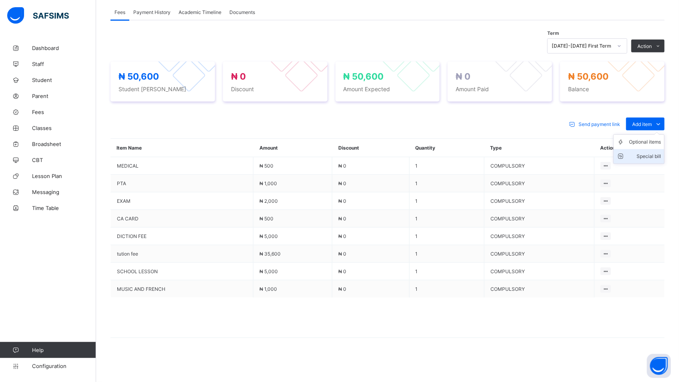
click at [657, 155] on div "Special bill" at bounding box center [645, 156] width 32 height 8
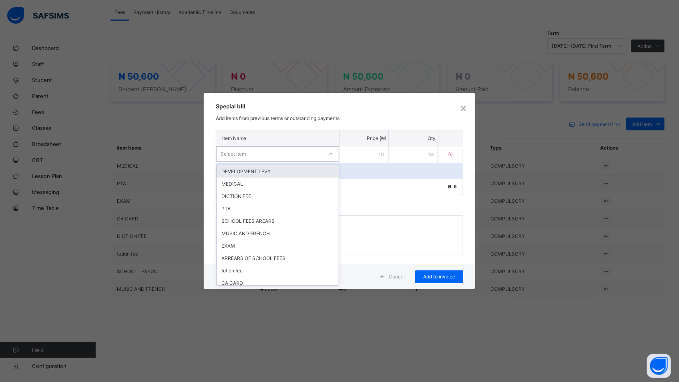
click at [331, 152] on icon at bounding box center [331, 154] width 5 height 8
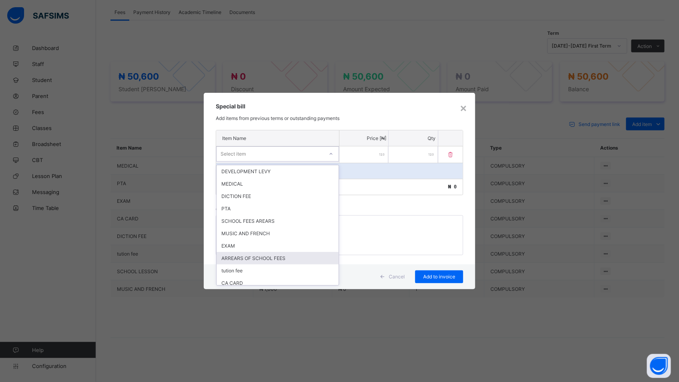
click at [261, 261] on div "ARREARS OF SCHOOL FEES" at bounding box center [277, 258] width 122 height 12
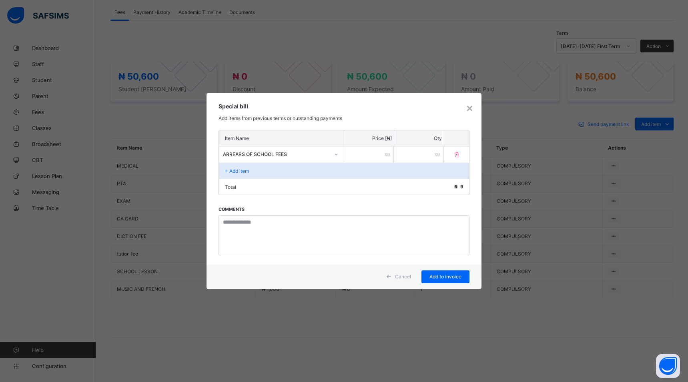
click at [354, 153] on input "number" at bounding box center [369, 154] width 50 height 16
type input "*****"
click at [450, 279] on span "Add to invoice" at bounding box center [445, 277] width 36 height 6
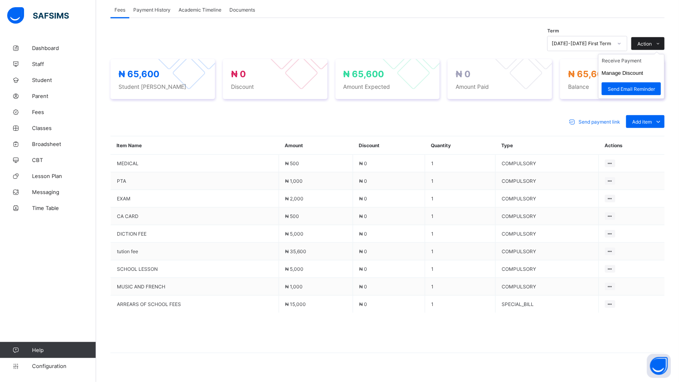
click at [651, 43] on span "Action" at bounding box center [644, 44] width 14 height 6
click at [632, 61] on li "Receive Payment" at bounding box center [631, 60] width 66 height 12
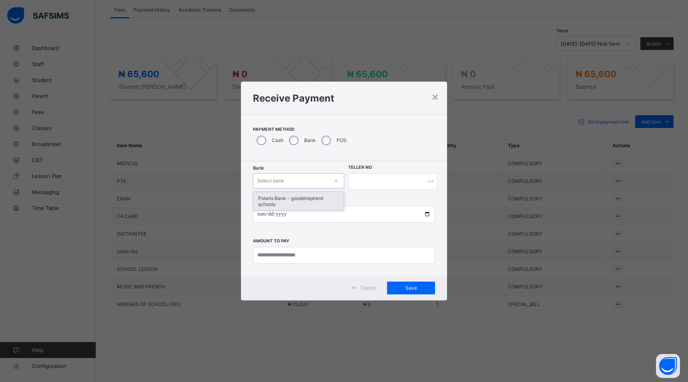
click at [340, 182] on div at bounding box center [336, 180] width 14 height 13
click at [325, 196] on div "Polaris Bank - goodshepherd schools" at bounding box center [298, 201] width 90 height 18
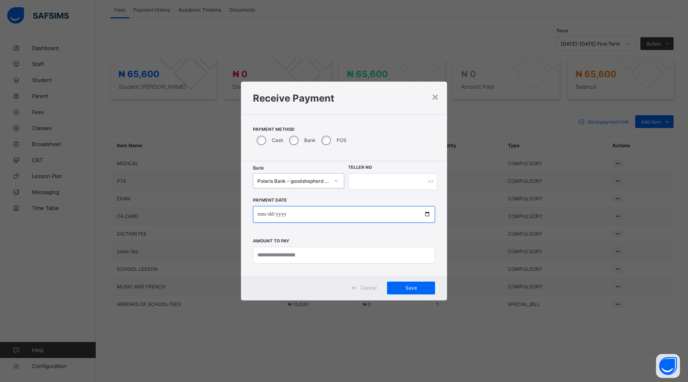
click at [425, 210] on input "date" at bounding box center [344, 214] width 182 height 17
click at [430, 214] on input "date" at bounding box center [344, 214] width 182 height 17
type input "**********"
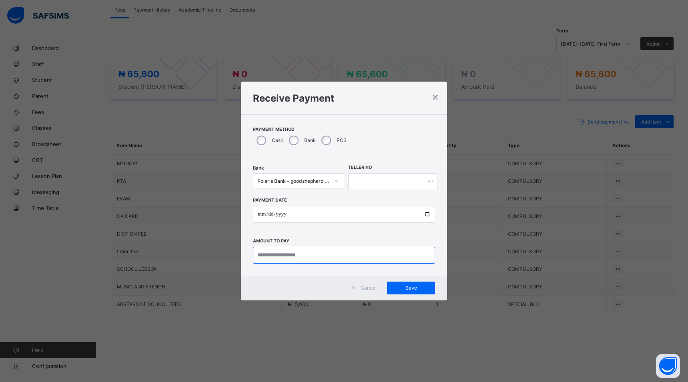
click at [319, 256] on input "currency" at bounding box center [344, 255] width 182 height 17
type input "********"
click at [358, 180] on input "text" at bounding box center [392, 181] width 89 height 17
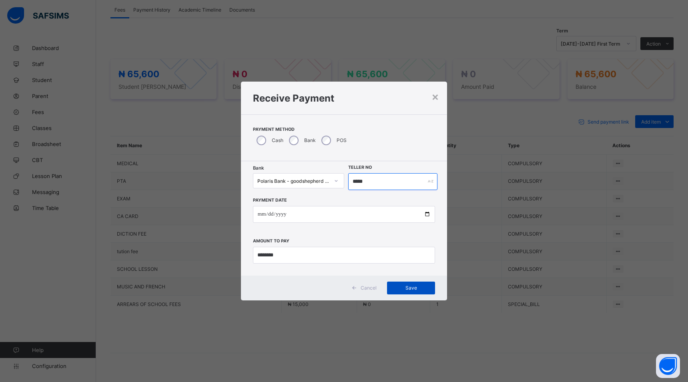
type input "*****"
click at [411, 286] on span "Save" at bounding box center [411, 288] width 36 height 6
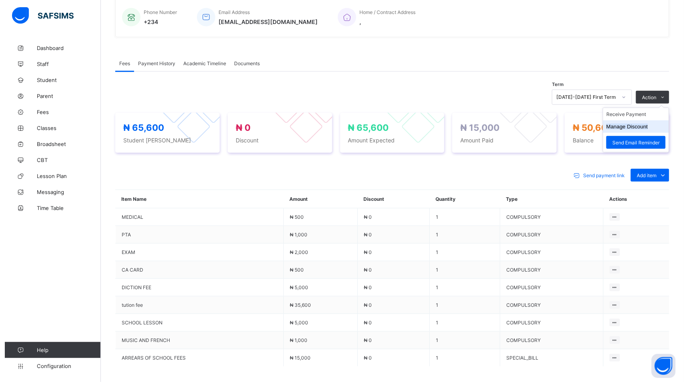
scroll to position [194, 0]
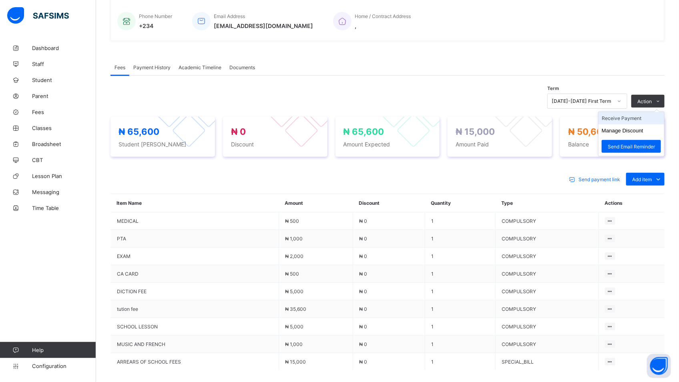
drag, startPoint x: 638, startPoint y: 128, endPoint x: 633, endPoint y: 123, distance: 7.4
click at [635, 126] on li "Manage Discount" at bounding box center [631, 130] width 66 height 12
click at [0, 0] on button "Manage Discount" at bounding box center [0, 0] width 0 height 0
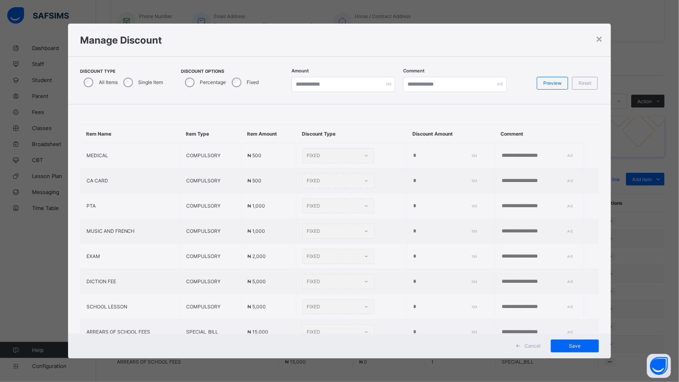
type input "*"
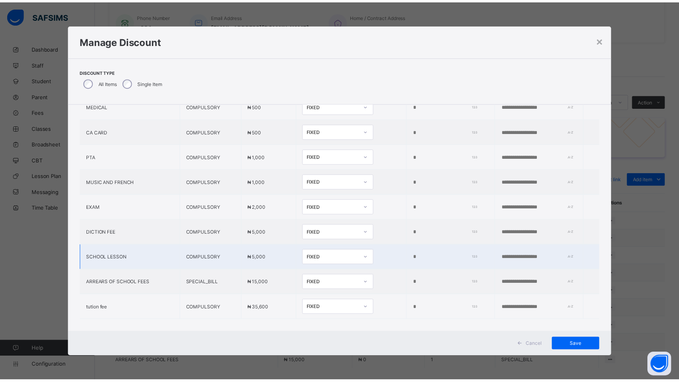
scroll to position [67, 0]
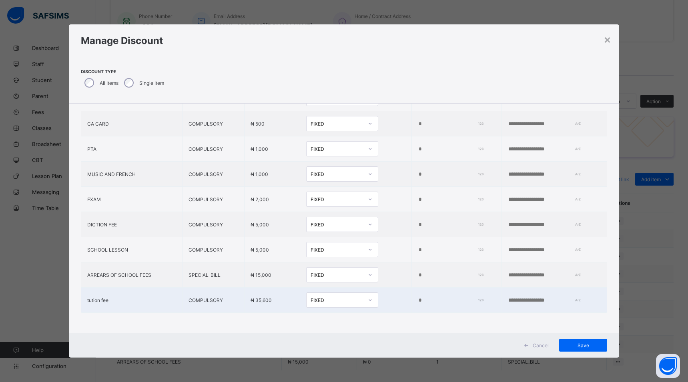
click at [418, 297] on input "*" at bounding box center [449, 300] width 62 height 6
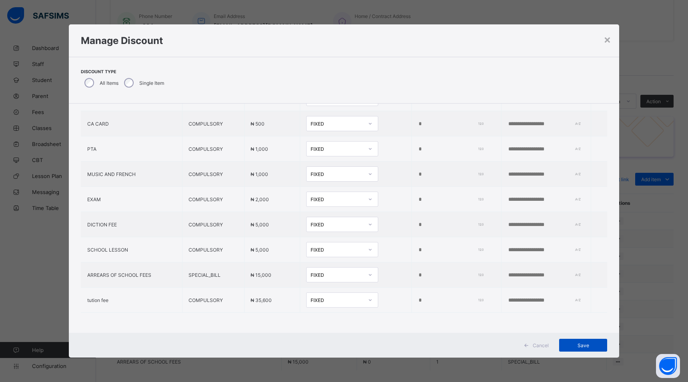
type input "*****"
click at [580, 348] on span "Save" at bounding box center [583, 346] width 36 height 6
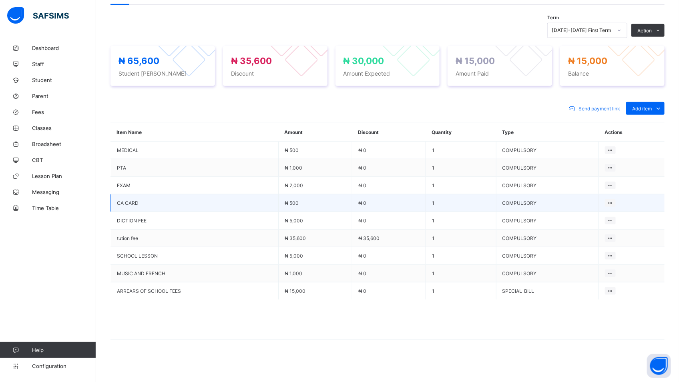
scroll to position [269, 0]
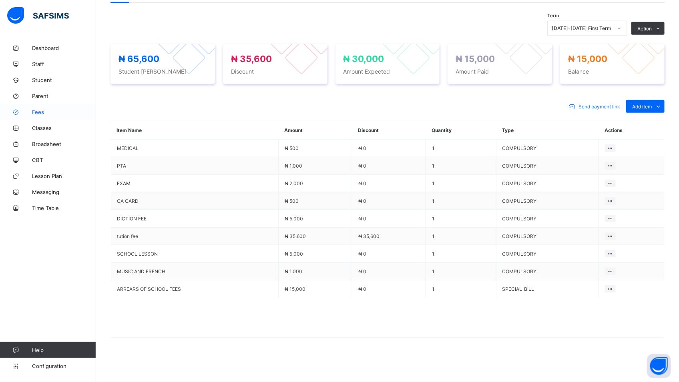
click at [41, 112] on span "Fees" at bounding box center [64, 112] width 64 height 6
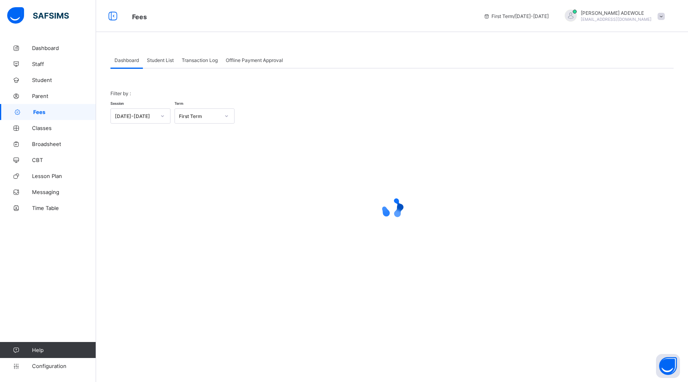
click at [169, 62] on span "Student List" at bounding box center [160, 60] width 27 height 6
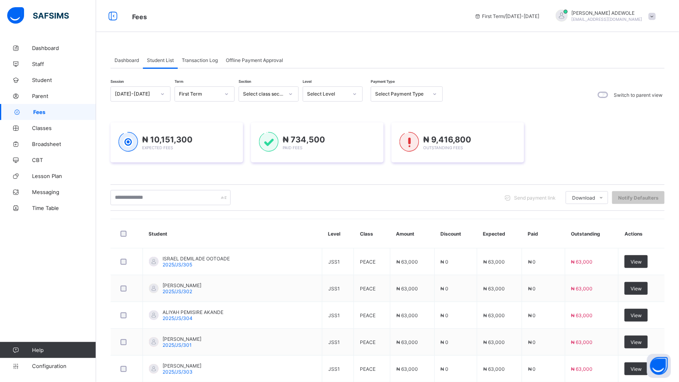
drag, startPoint x: 323, startPoint y: 110, endPoint x: 352, endPoint y: 95, distance: 32.2
click at [331, 112] on div "₦ 10,151,300 Expected Fees ₦ 734,500 Paid Fees ₦ 9,416,800 Outstanding Fees" at bounding box center [387, 142] width 554 height 64
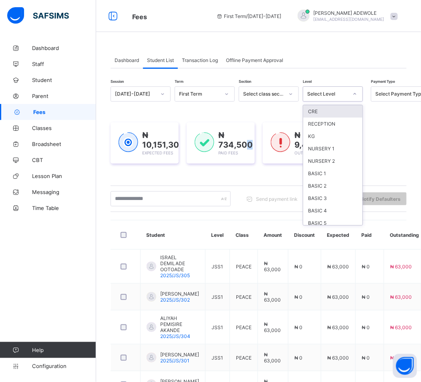
click at [354, 95] on icon at bounding box center [354, 94] width 5 height 8
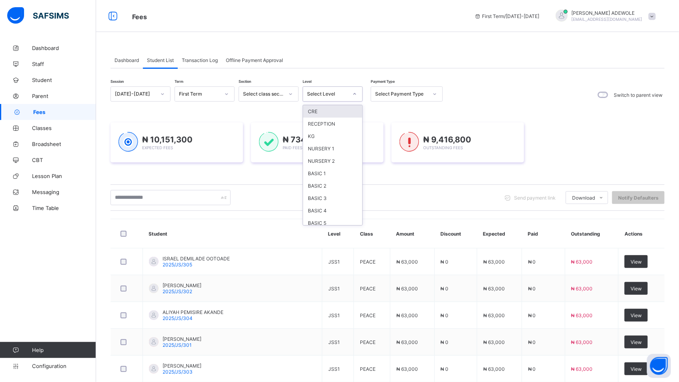
click at [353, 92] on icon at bounding box center [354, 94] width 5 height 8
click at [340, 184] on div "BASIC 2" at bounding box center [332, 186] width 59 height 12
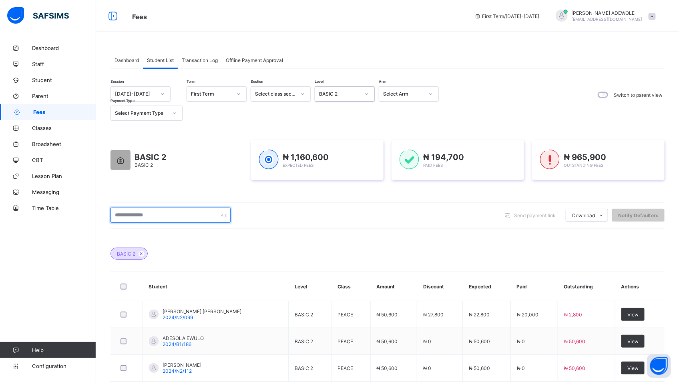
click at [159, 214] on input "text" at bounding box center [170, 215] width 120 height 15
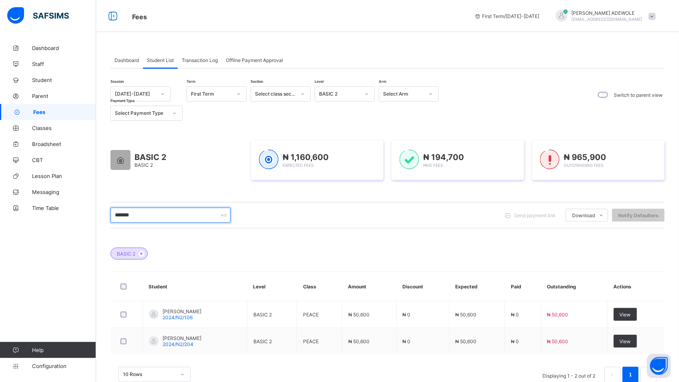
type input "**********"
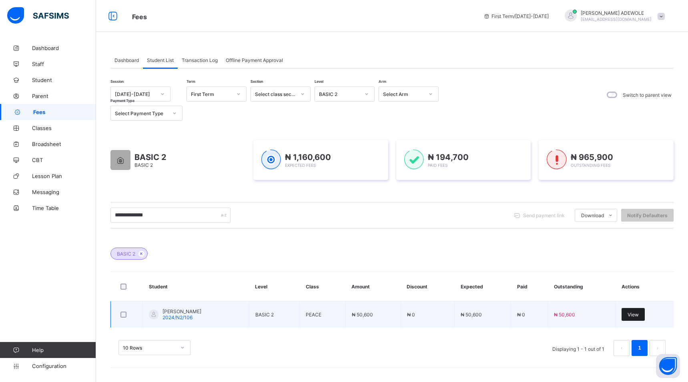
click at [628, 315] on span "View" at bounding box center [632, 315] width 11 height 6
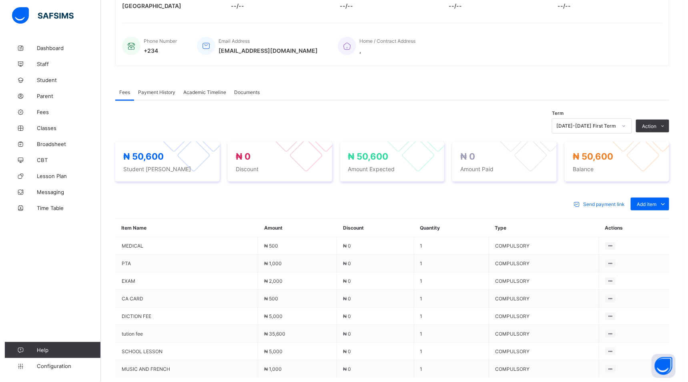
scroll to position [172, 0]
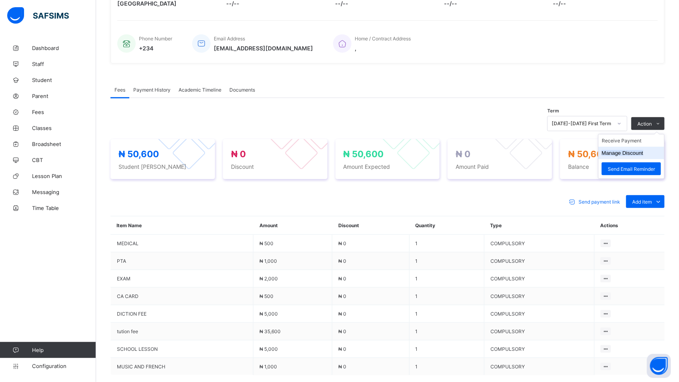
click at [641, 153] on button "Manage Discount" at bounding box center [622, 153] width 42 height 6
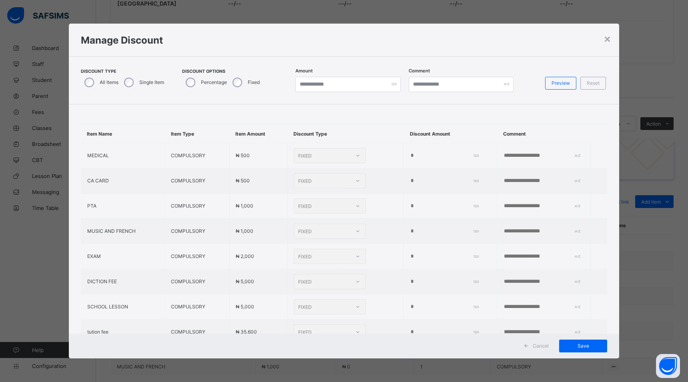
click at [124, 80] on div "Single Item" at bounding box center [143, 82] width 46 height 17
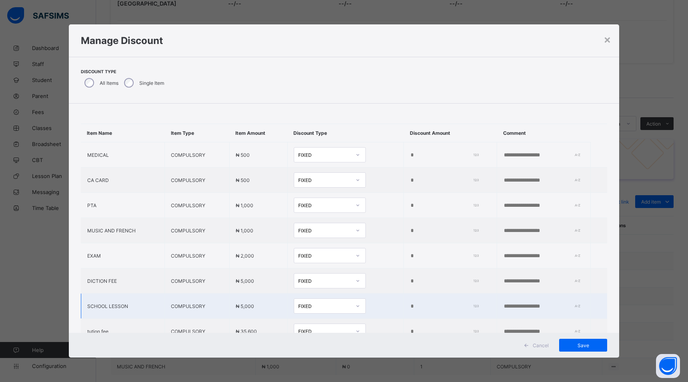
click at [410, 307] on input "*" at bounding box center [443, 306] width 66 height 6
click at [364, 305] on td "FIXED" at bounding box center [345, 306] width 116 height 25
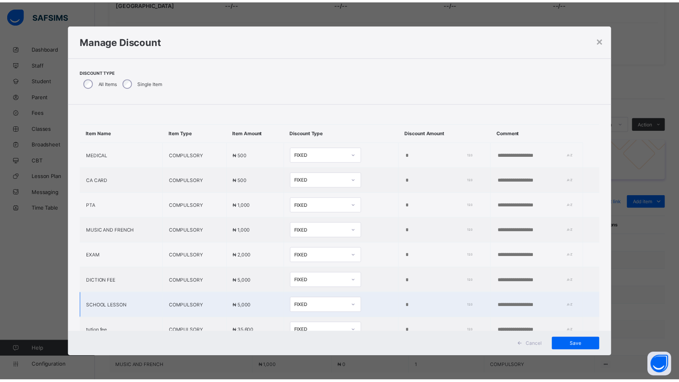
scroll to position [42, 0]
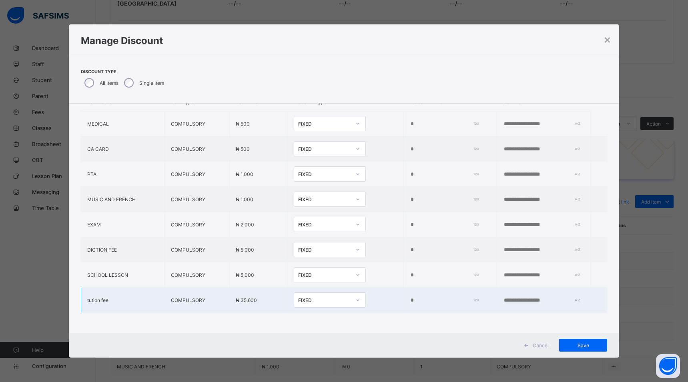
click at [410, 297] on input "*" at bounding box center [443, 300] width 66 height 6
type input "****"
click at [581, 341] on div "Save" at bounding box center [583, 345] width 48 height 13
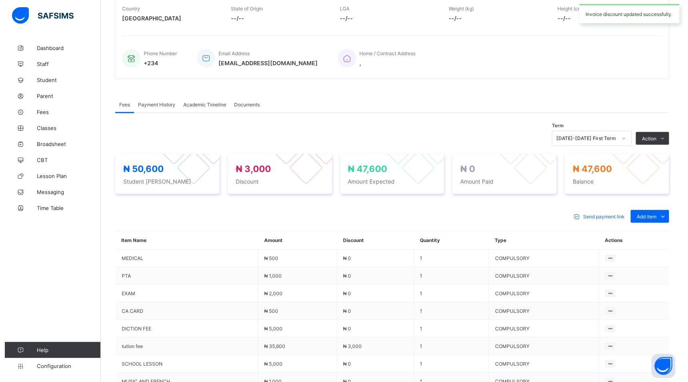
scroll to position [172, 0]
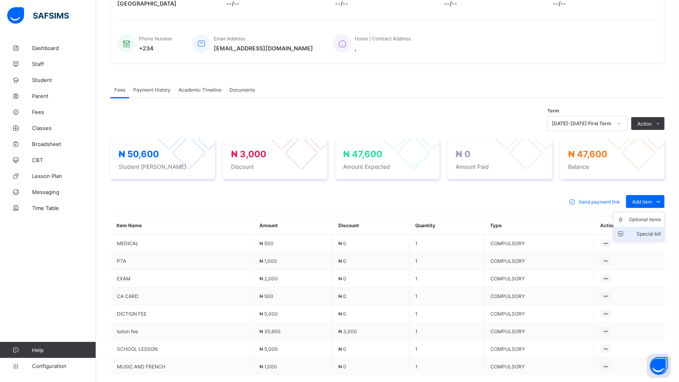
click at [659, 237] on div "Special bill" at bounding box center [645, 234] width 32 height 8
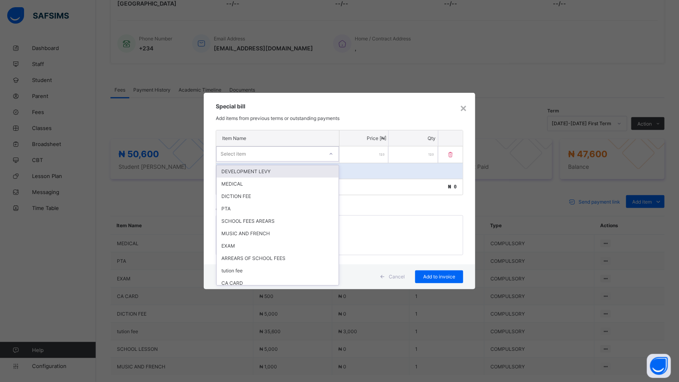
click at [331, 153] on icon at bounding box center [331, 154] width 5 height 8
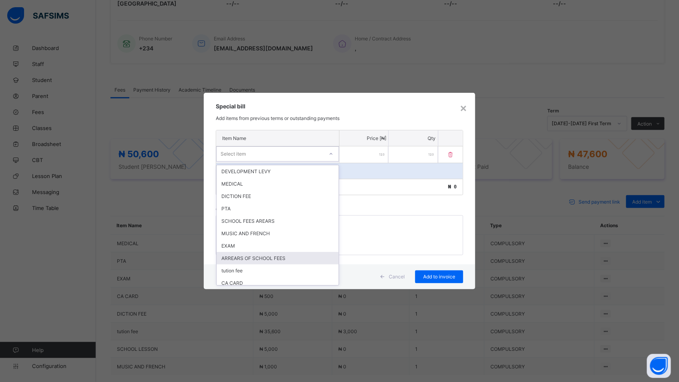
click at [294, 256] on div "ARREARS OF SCHOOL FEES" at bounding box center [277, 258] width 122 height 12
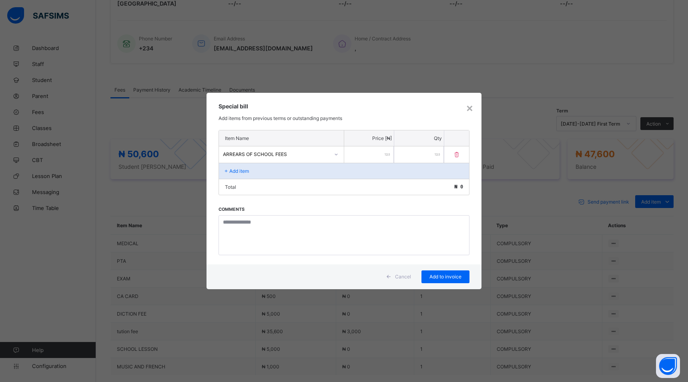
click at [371, 158] on input "number" at bounding box center [369, 154] width 50 height 16
click at [355, 150] on input "number" at bounding box center [369, 154] width 50 height 16
type input "*****"
click at [435, 279] on span "Add to invoice" at bounding box center [445, 277] width 36 height 6
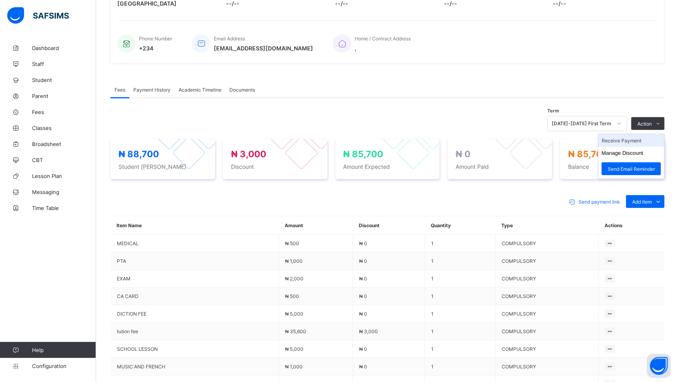
click at [635, 141] on li "Receive Payment" at bounding box center [631, 140] width 66 height 12
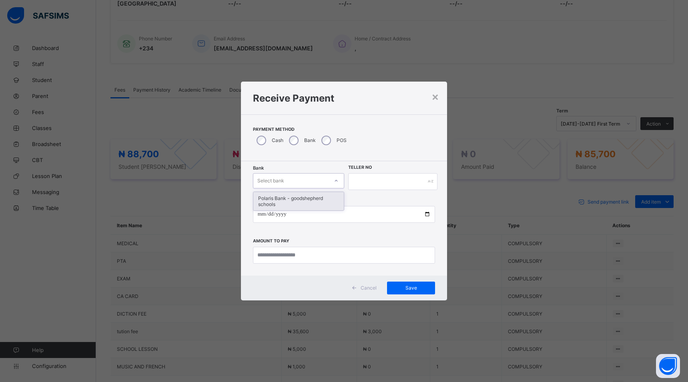
click at [335, 183] on icon at bounding box center [336, 181] width 5 height 8
click at [335, 202] on div "Polaris Bank - goodshepherd schools" at bounding box center [298, 201] width 90 height 18
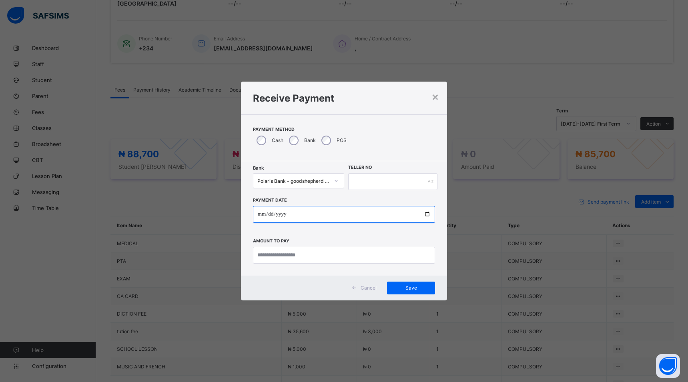
click at [430, 214] on input "date" at bounding box center [344, 214] width 182 height 17
type input "**********"
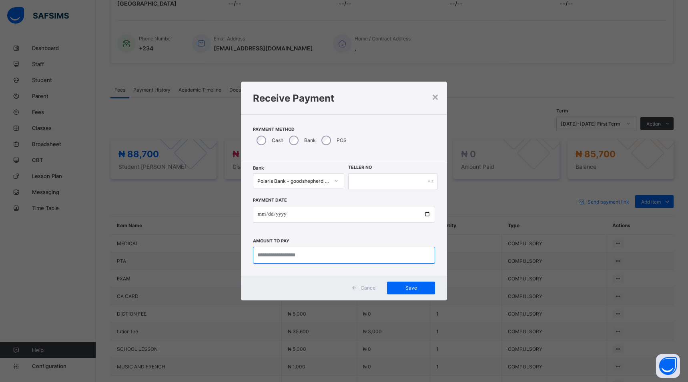
click at [317, 261] on input "currency" at bounding box center [344, 255] width 182 height 17
click at [310, 257] on input "currency" at bounding box center [344, 255] width 182 height 17
type input "********"
click at [385, 180] on input "text" at bounding box center [392, 181] width 89 height 17
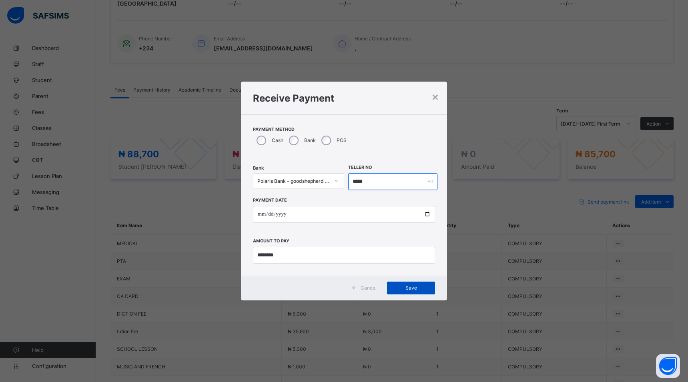
type input "*****"
click at [412, 287] on span "Save" at bounding box center [411, 288] width 36 height 6
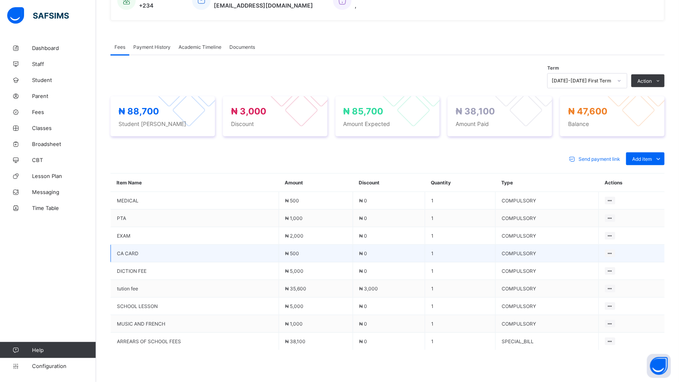
scroll to position [212, 0]
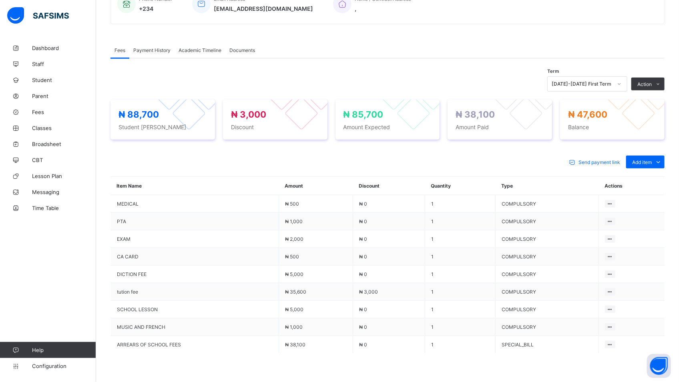
click at [117, 52] on span "Fees" at bounding box center [119, 50] width 11 height 6
click at [43, 110] on span "Fees" at bounding box center [64, 112] width 64 height 6
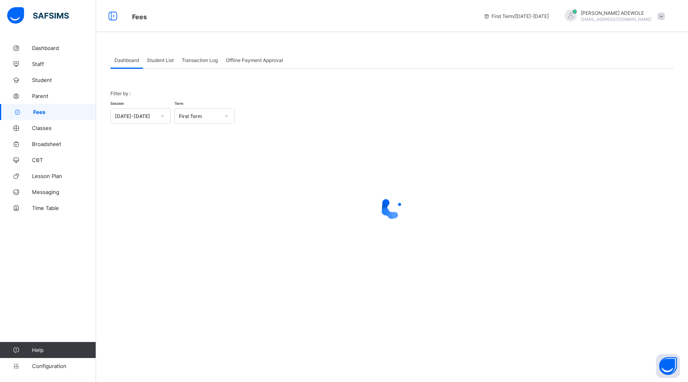
click at [168, 62] on span "Student List" at bounding box center [160, 60] width 27 height 6
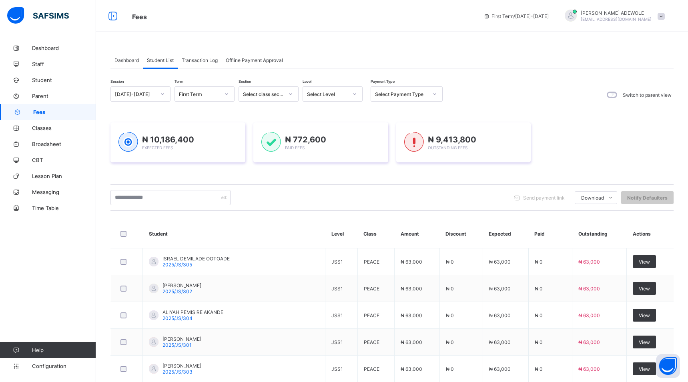
click at [167, 65] on div "Student List" at bounding box center [160, 60] width 35 height 16
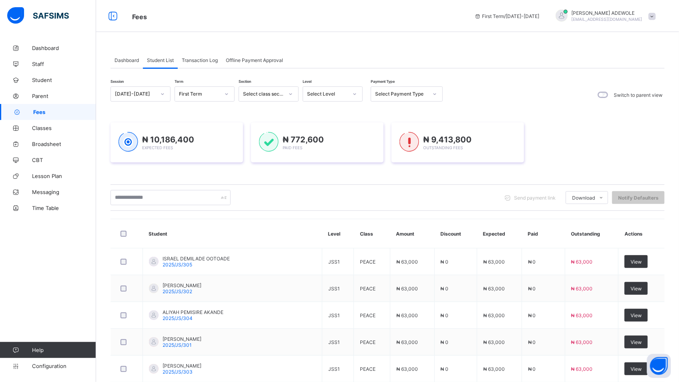
click at [357, 98] on div at bounding box center [355, 94] width 14 height 13
click at [328, 185] on div "BASIC 2" at bounding box center [332, 186] width 59 height 12
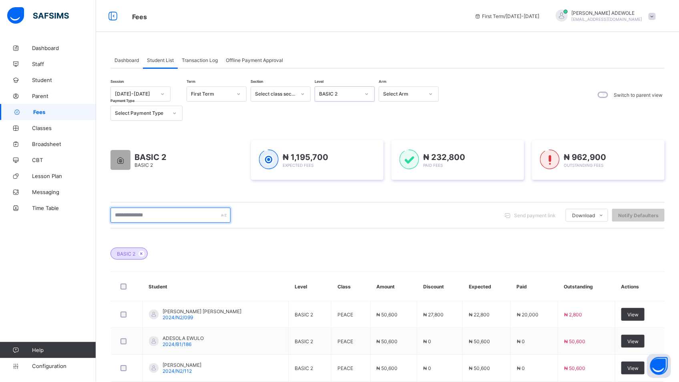
click at [160, 212] on input "text" at bounding box center [170, 215] width 120 height 15
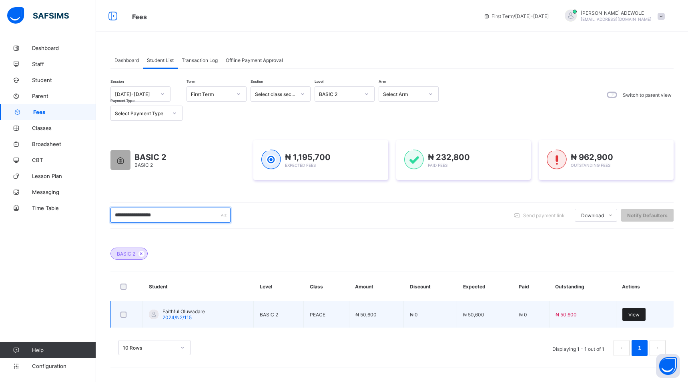
type input "**********"
click at [629, 314] on span "View" at bounding box center [633, 315] width 11 height 6
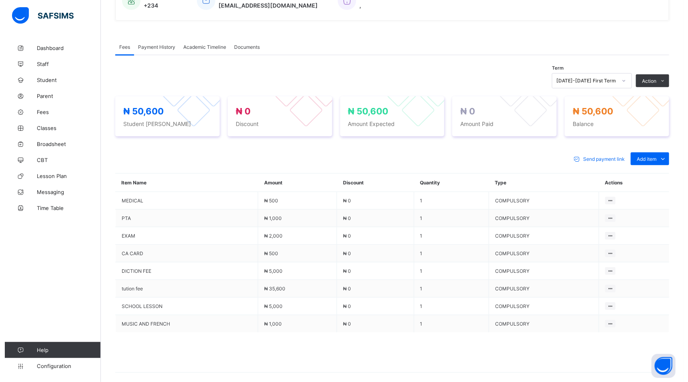
scroll to position [252, 0]
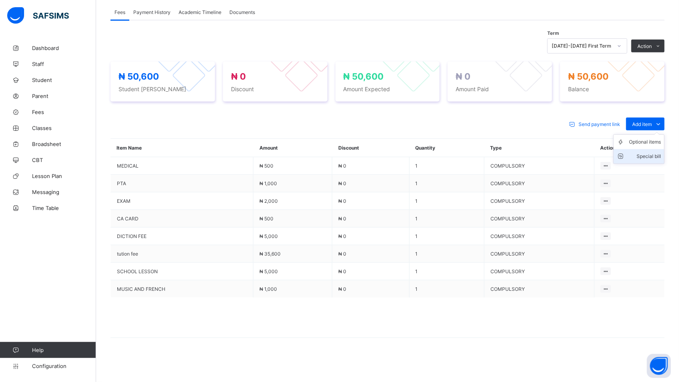
click at [659, 155] on div "Special bill" at bounding box center [645, 156] width 32 height 8
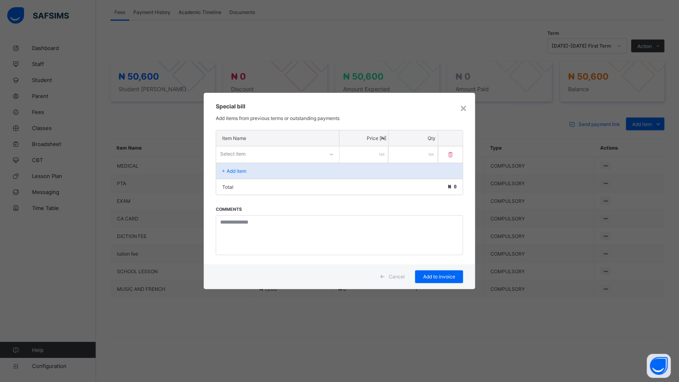
click at [331, 154] on icon at bounding box center [331, 154] width 5 height 8
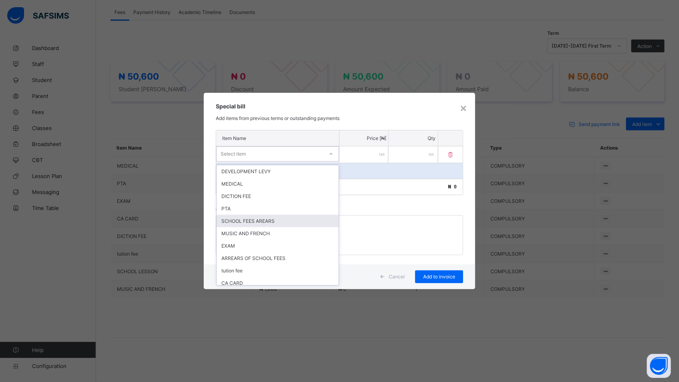
click at [313, 219] on div "SCHOOL FEES AREARS" at bounding box center [277, 221] width 122 height 12
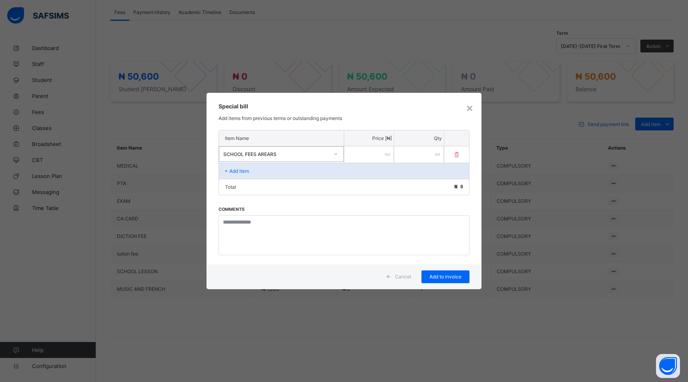
click at [375, 159] on input "number" at bounding box center [369, 154] width 50 height 16
type input "*****"
click at [445, 274] on span "Add to invoice" at bounding box center [445, 277] width 36 height 6
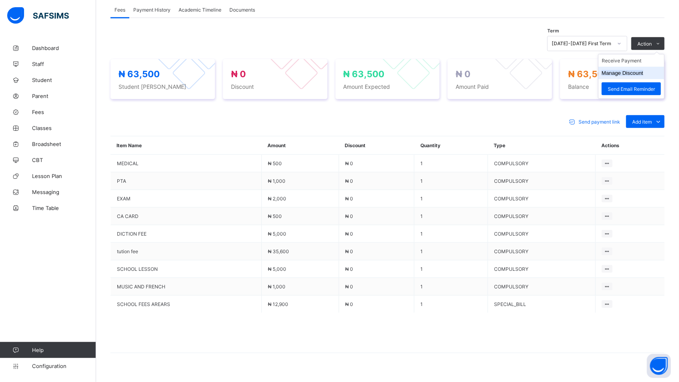
click at [636, 71] on button "Manage Discount" at bounding box center [622, 73] width 42 height 6
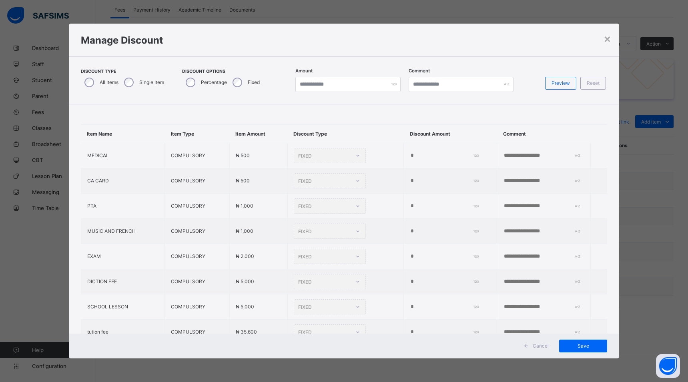
type input "*"
click at [339, 102] on div "Discount Type All Items Single Item Discount Options Percentage Fixed Amount * …" at bounding box center [344, 80] width 550 height 48
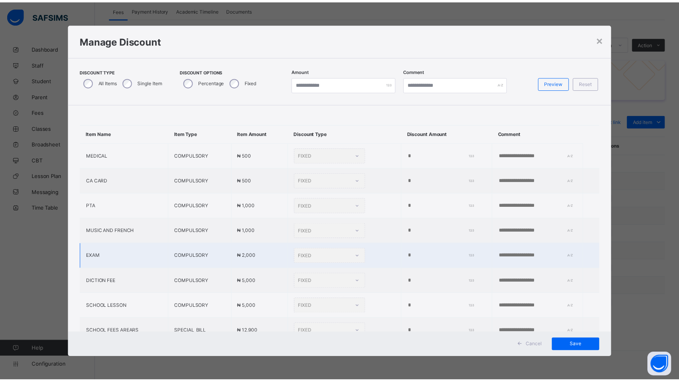
scroll to position [67, 0]
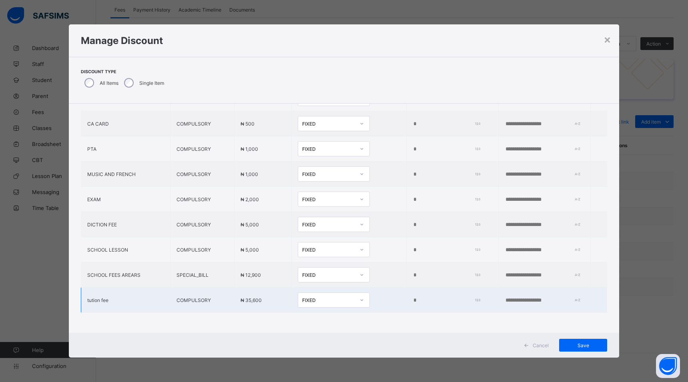
click at [413, 297] on input "*" at bounding box center [445, 300] width 64 height 6
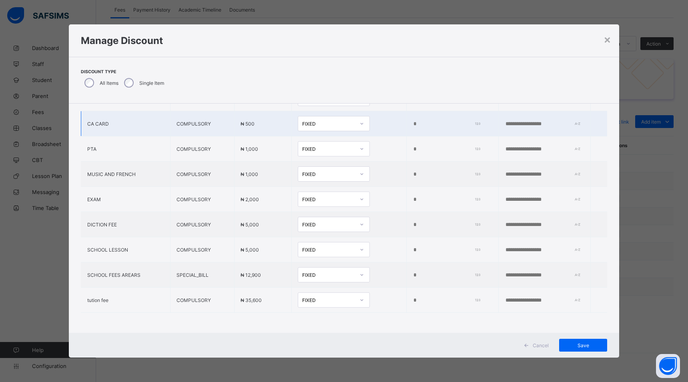
type input "*"
type input "*****"
click at [581, 347] on span "Save" at bounding box center [583, 346] width 36 height 6
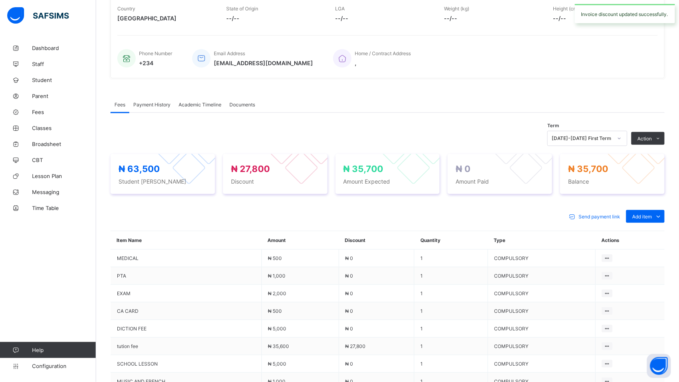
scroll to position [252, 0]
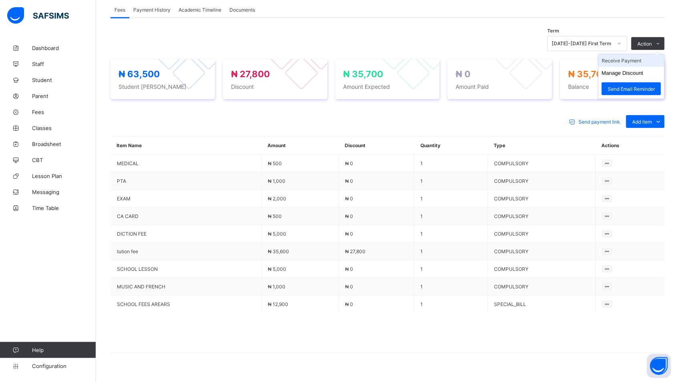
click at [650, 60] on li "Receive Payment" at bounding box center [631, 60] width 66 height 12
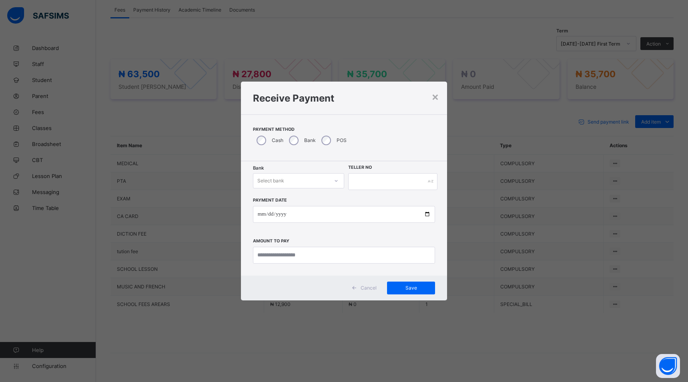
click at [337, 186] on div at bounding box center [336, 180] width 14 height 13
click at [328, 197] on div "Polaris Bank - goodshepherd schools" at bounding box center [298, 201] width 90 height 18
click at [425, 215] on input "date" at bounding box center [344, 214] width 182 height 17
type input "**********"
click at [313, 256] on input "currency" at bounding box center [344, 255] width 182 height 17
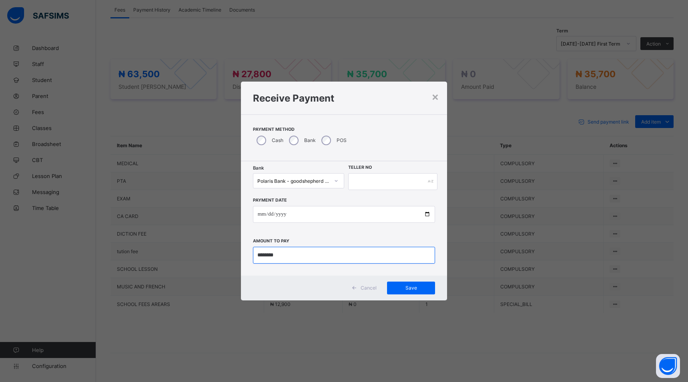
type input "********"
click at [372, 176] on input "text" at bounding box center [392, 181] width 89 height 17
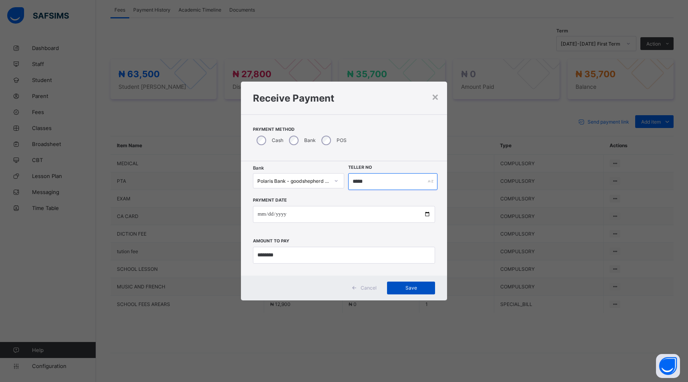
type input "*****"
click at [415, 291] on span "Save" at bounding box center [411, 288] width 36 height 6
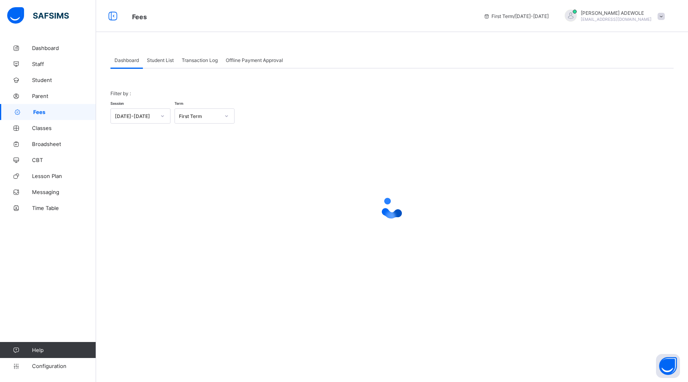
click at [168, 63] on div "Student List" at bounding box center [160, 60] width 35 height 16
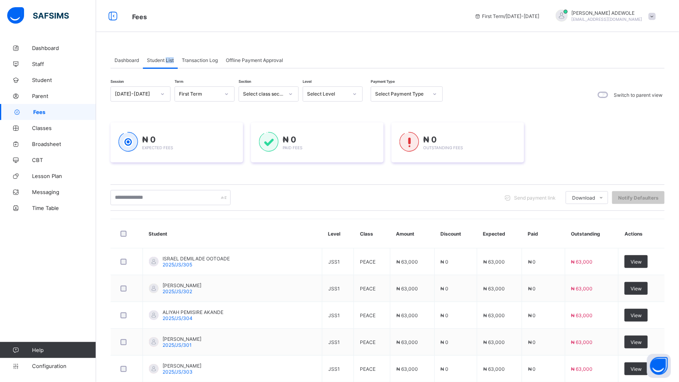
click at [354, 96] on icon at bounding box center [354, 94] width 5 height 8
click at [354, 93] on icon at bounding box center [354, 94] width 5 height 8
click at [358, 92] on div at bounding box center [355, 94] width 14 height 13
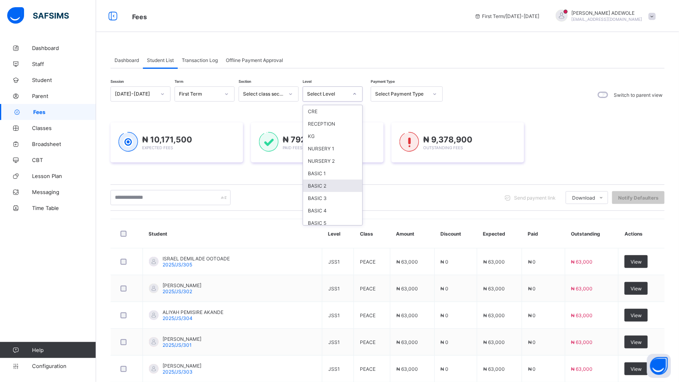
click at [339, 187] on div "BASIC 2" at bounding box center [332, 186] width 59 height 12
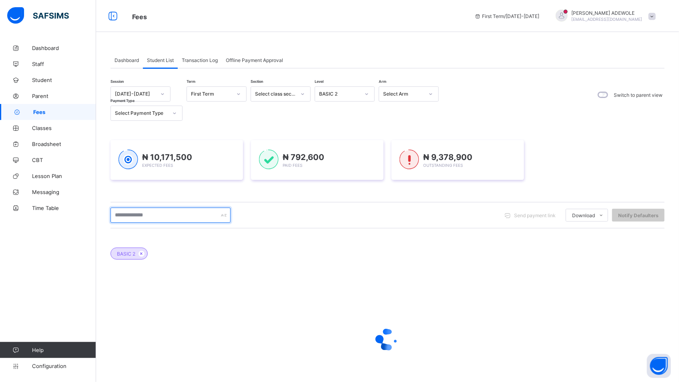
click at [158, 217] on input "text" at bounding box center [170, 215] width 120 height 15
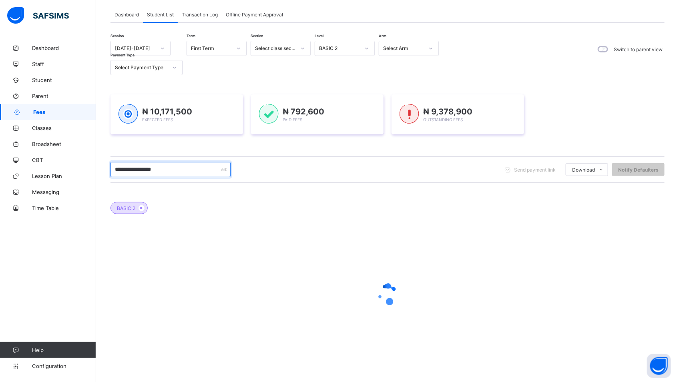
type input "**********"
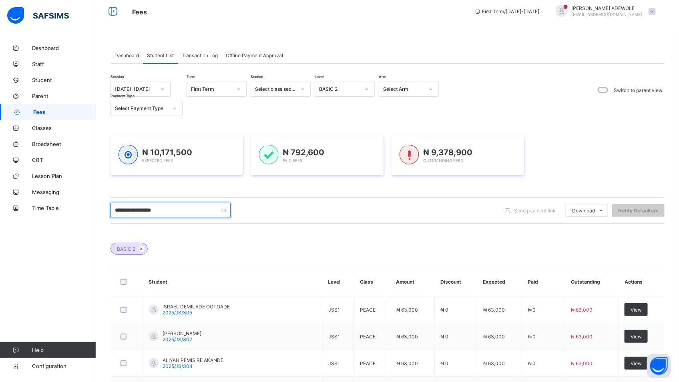
scroll to position [0, 0]
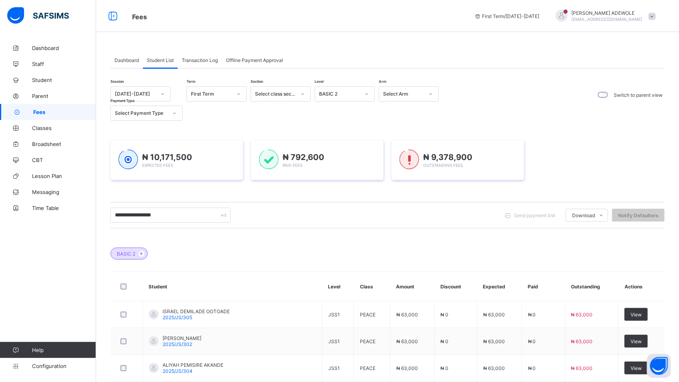
click at [38, 113] on span "Fees" at bounding box center [64, 112] width 63 height 6
